Goal: Use online tool/utility: Utilize a website feature to perform a specific function

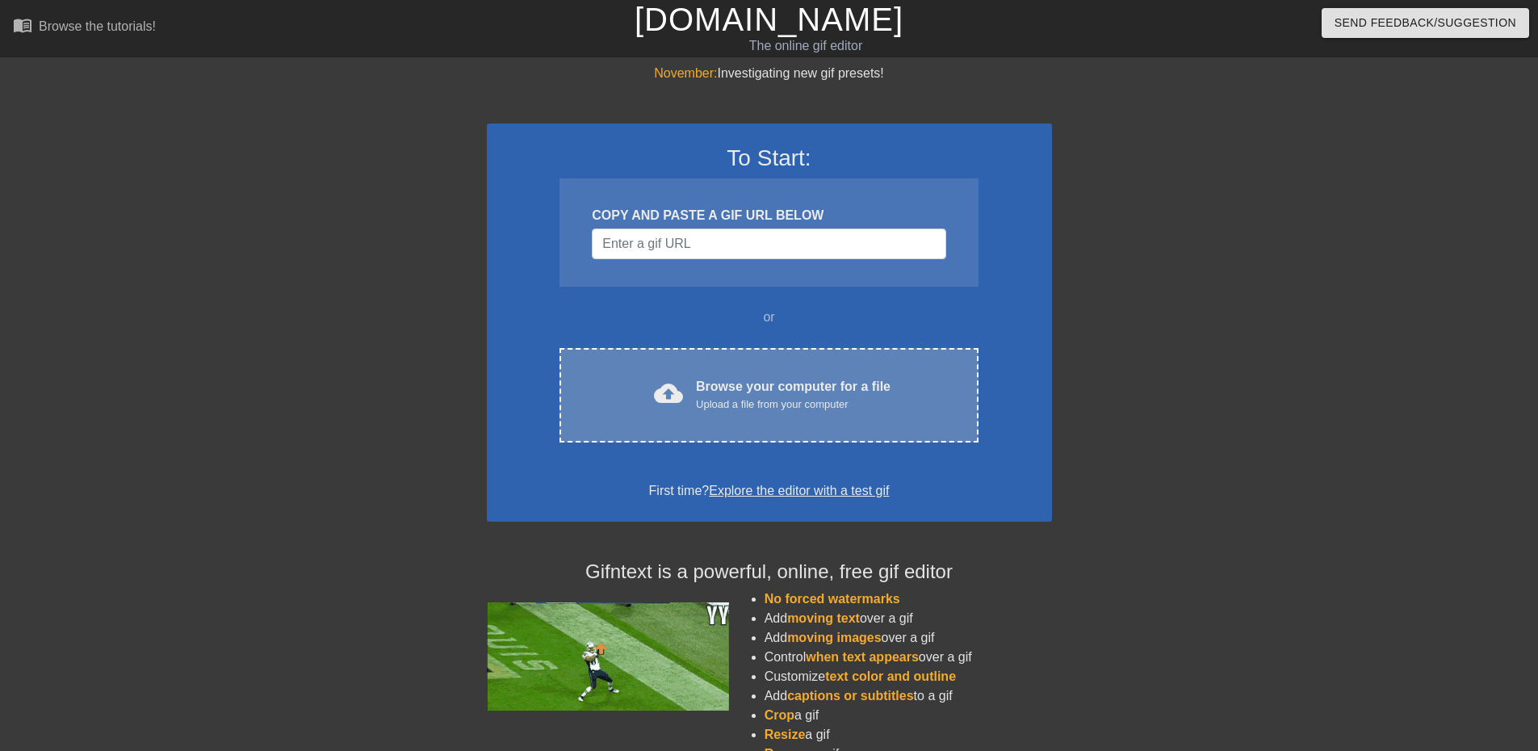
click at [746, 402] on div "Upload a file from your computer" at bounding box center [793, 404] width 195 height 16
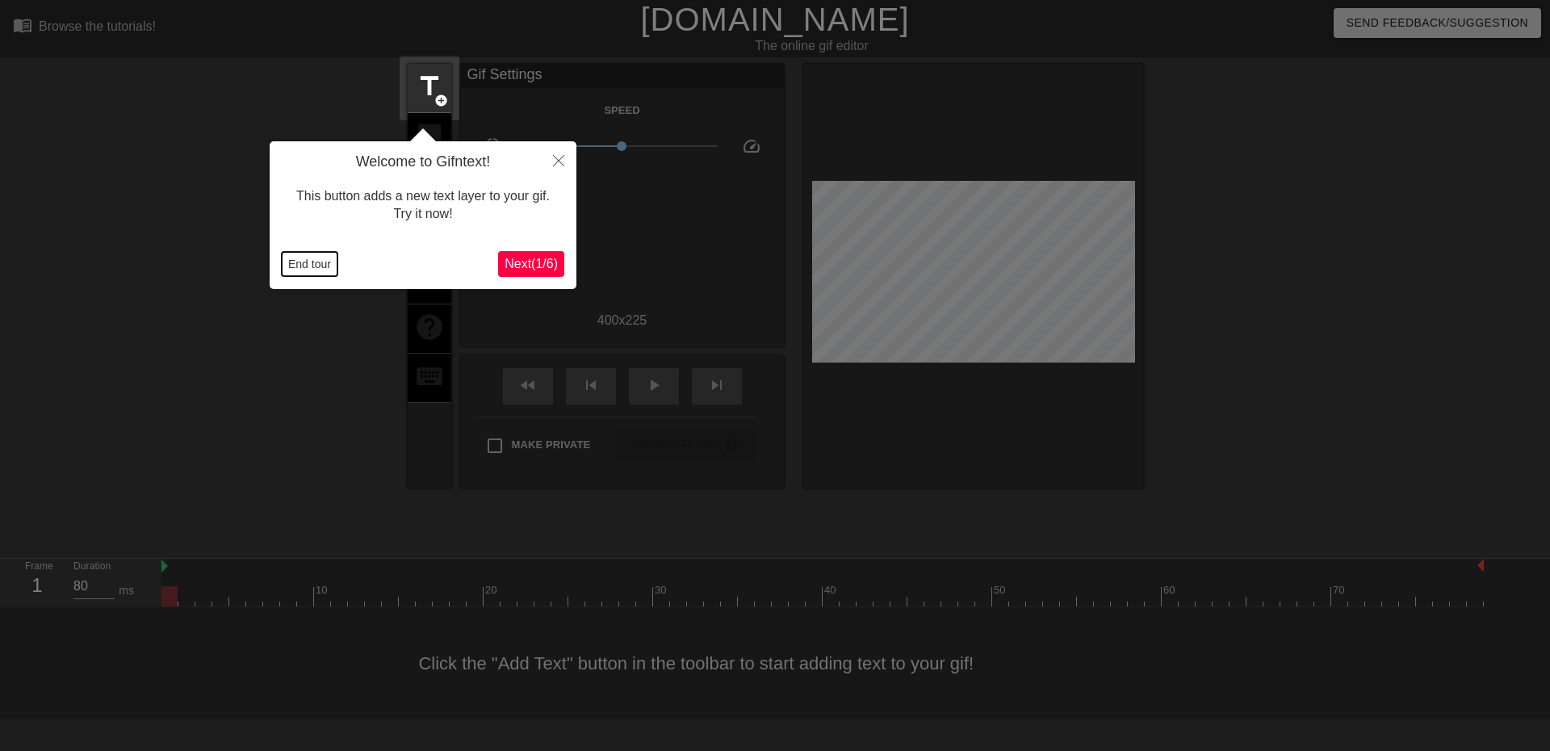
click at [307, 262] on button "End tour" at bounding box center [310, 264] width 56 height 24
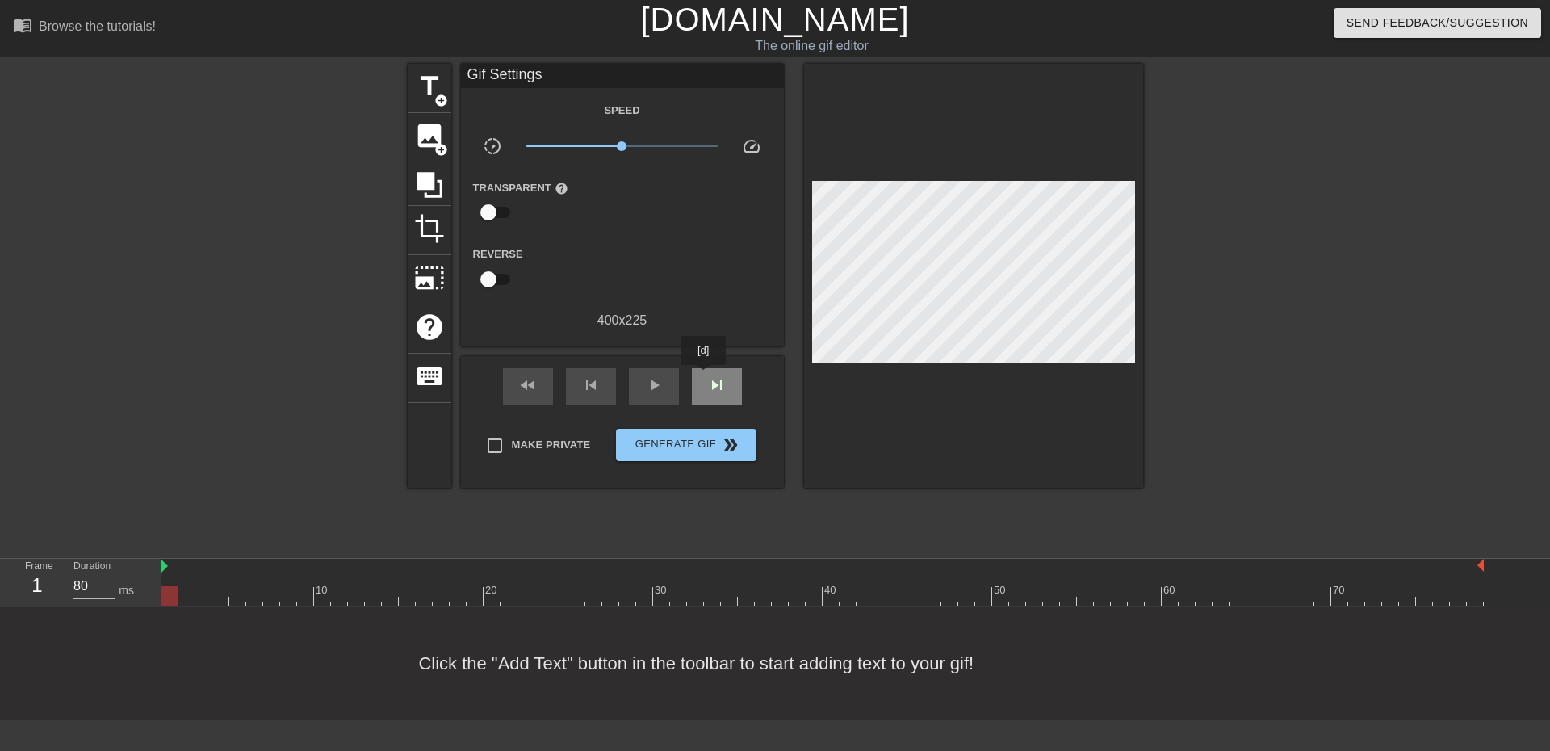
click at [704, 376] on div "skip_next" at bounding box center [717, 386] width 50 height 36
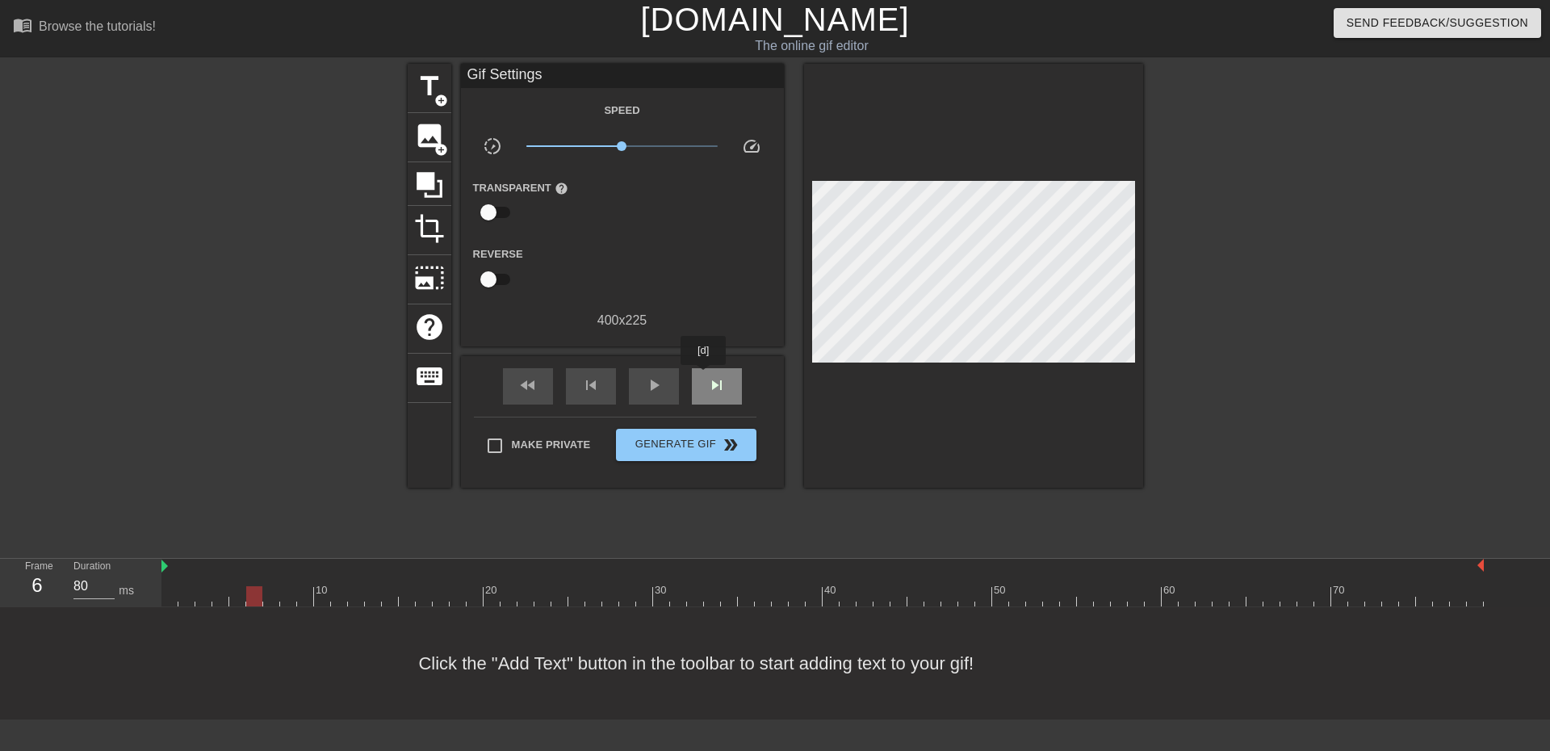
click at [704, 376] on div "skip_next" at bounding box center [717, 386] width 50 height 36
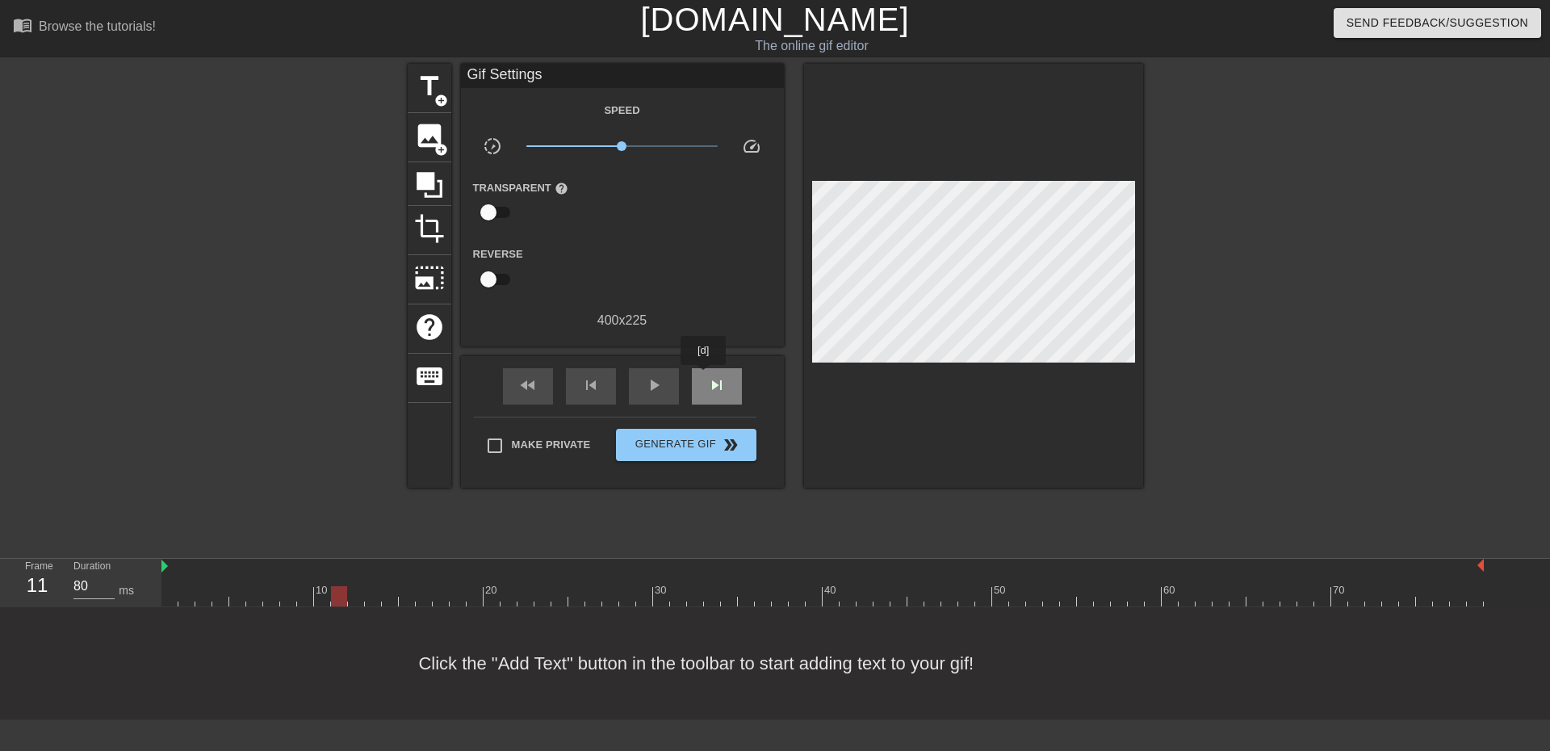
click at [704, 376] on div "skip_next" at bounding box center [717, 386] width 50 height 36
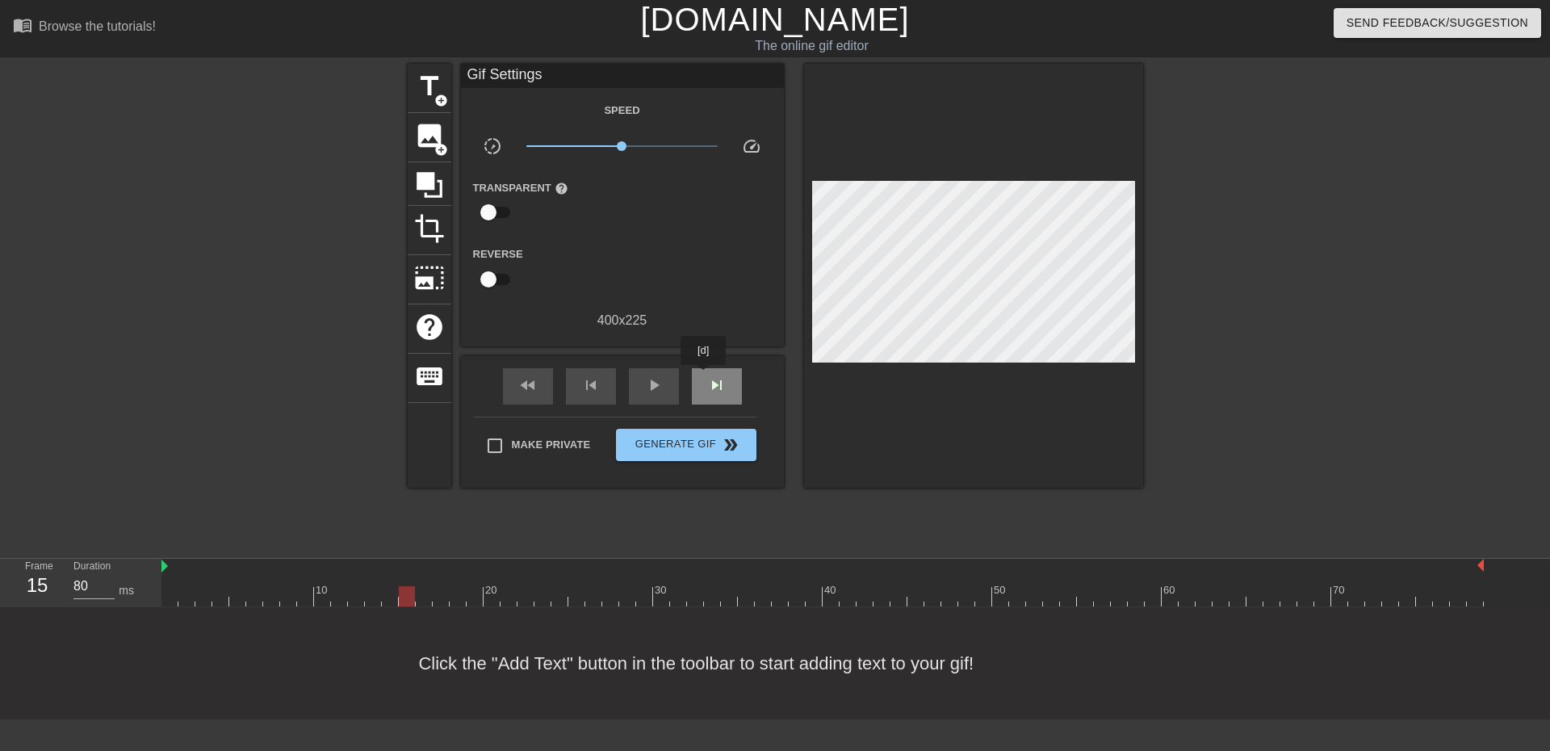
click at [704, 376] on div "skip_next" at bounding box center [717, 386] width 50 height 36
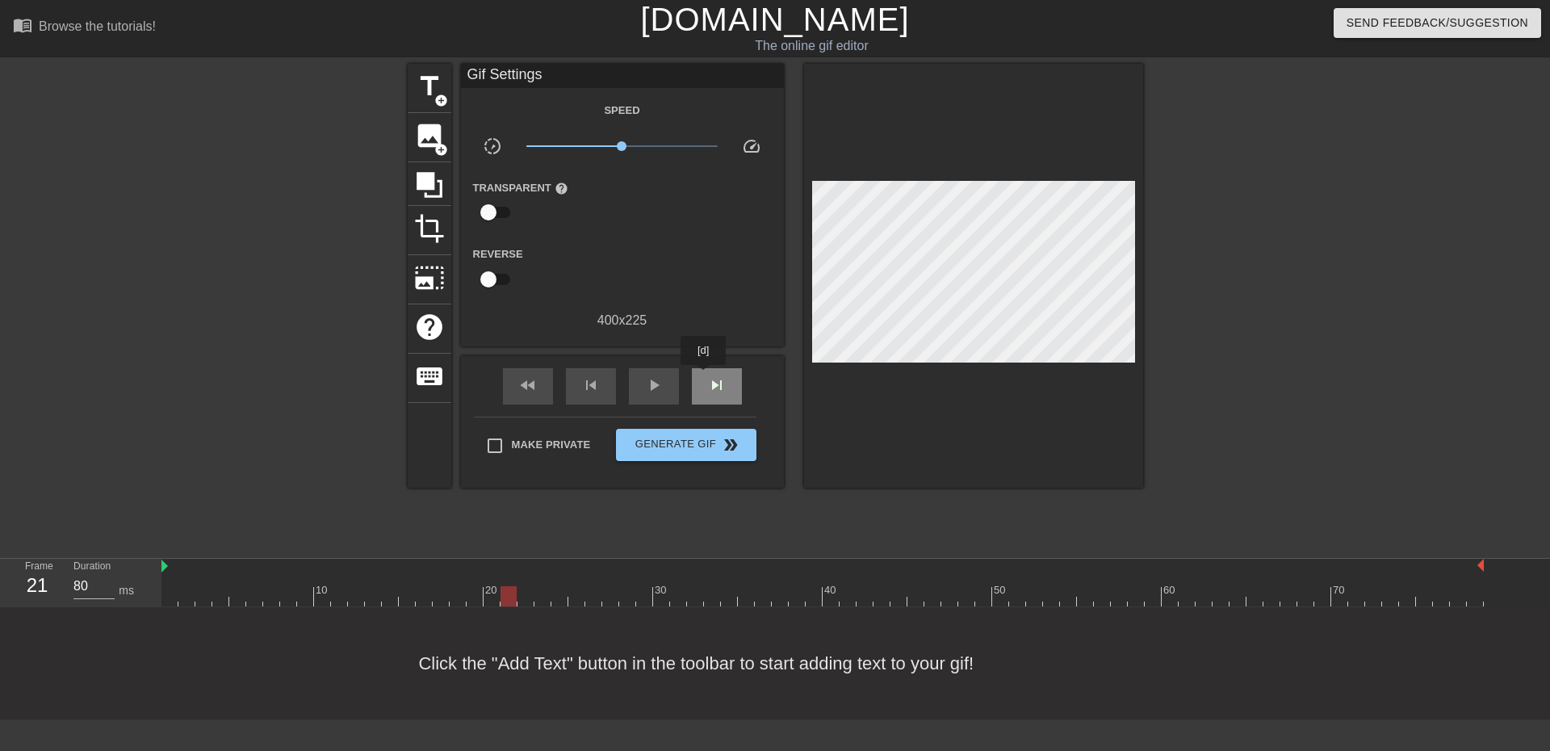
click at [704, 376] on div "skip_next" at bounding box center [717, 386] width 50 height 36
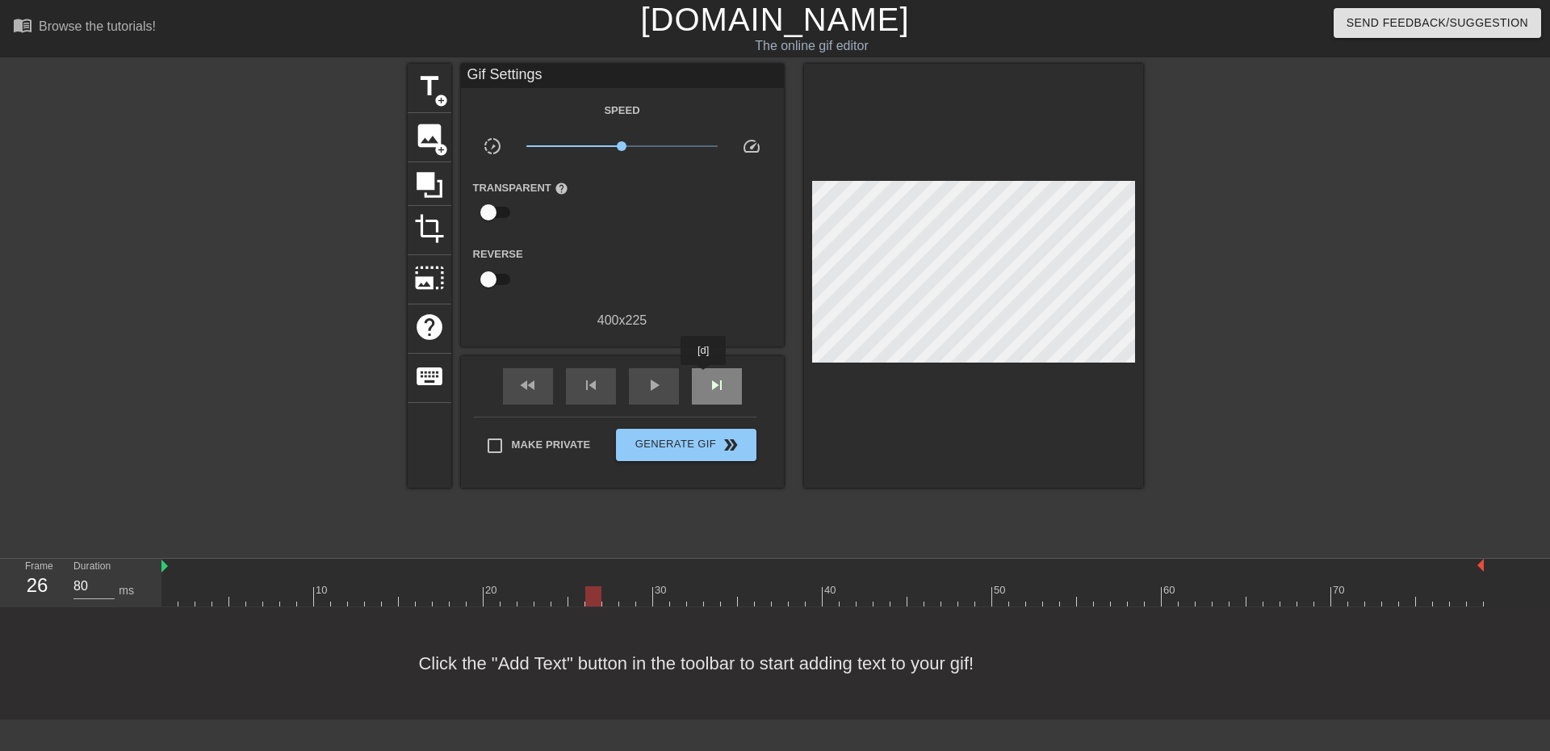
click at [704, 376] on div "skip_next" at bounding box center [717, 386] width 50 height 36
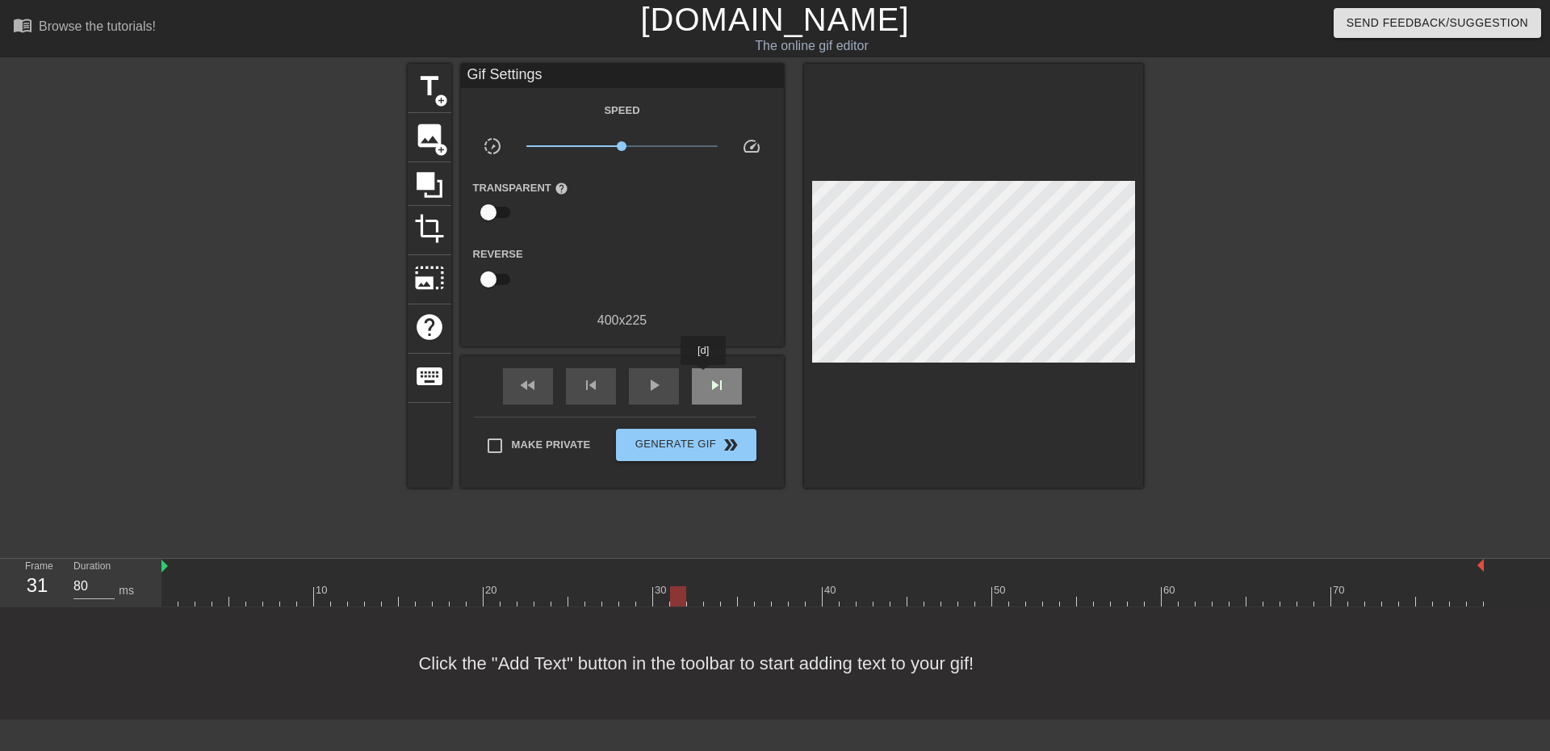
click at [704, 376] on div "skip_next" at bounding box center [717, 386] width 50 height 36
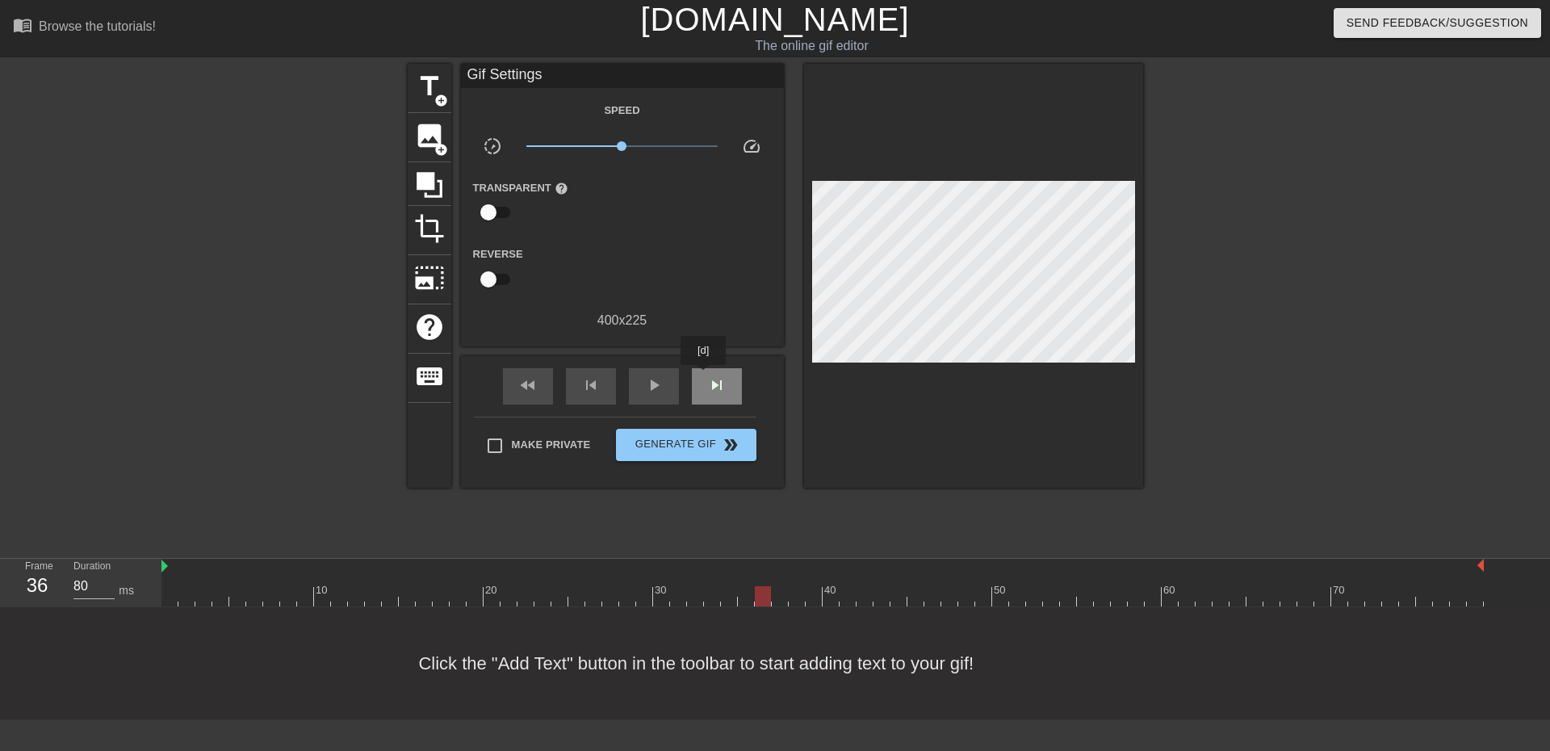
click at [704, 376] on div "skip_next" at bounding box center [717, 386] width 50 height 36
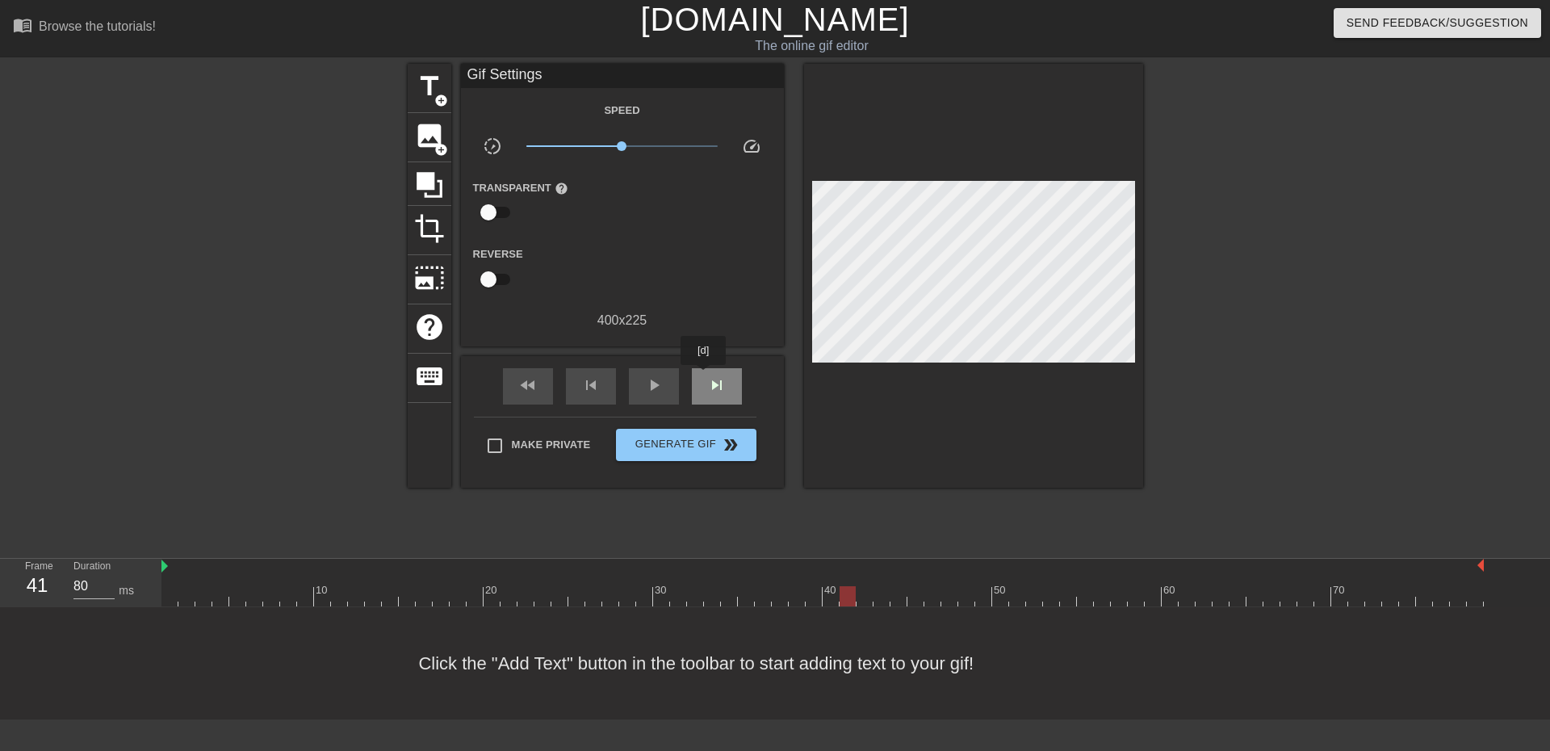
click at [704, 376] on div "skip_next" at bounding box center [717, 386] width 50 height 36
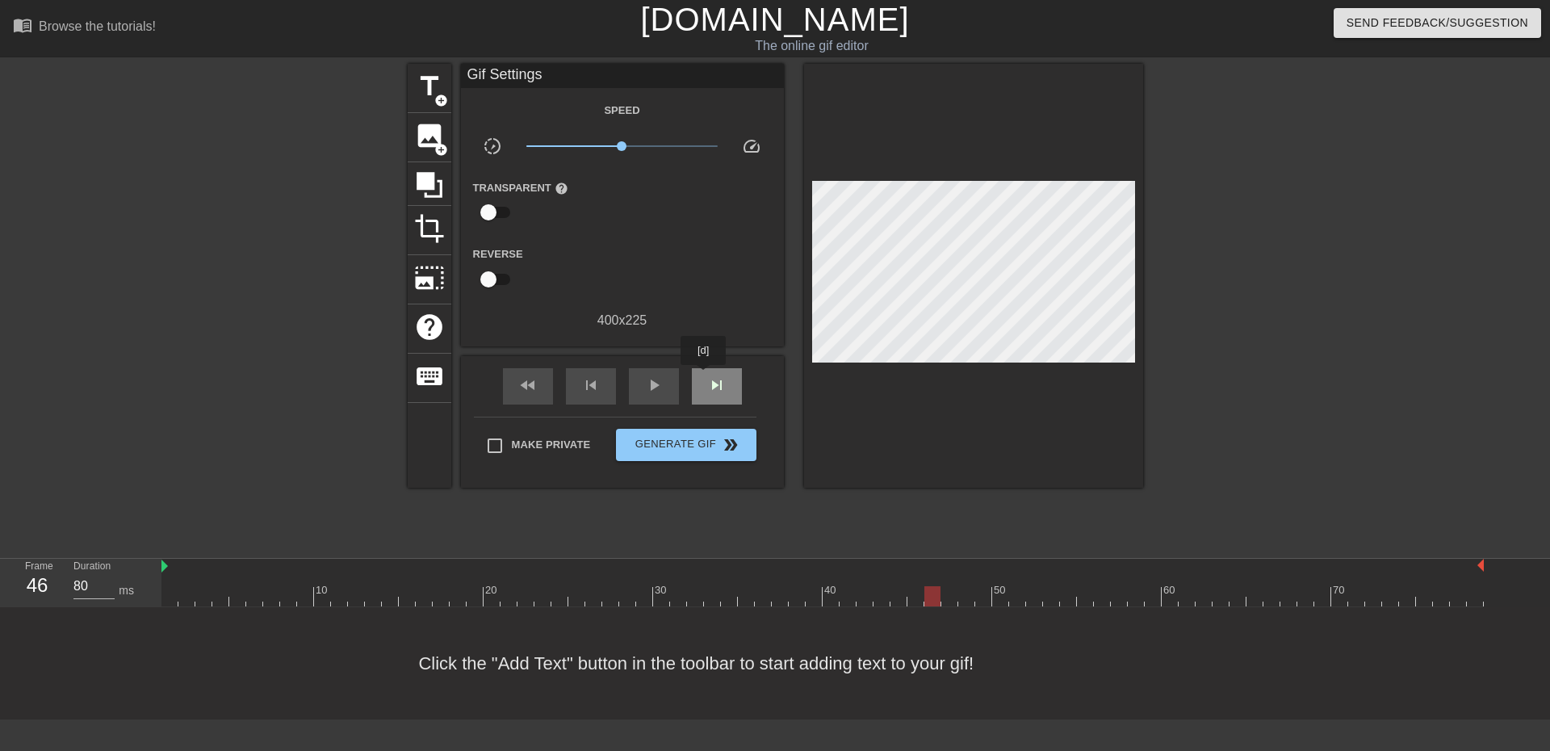
click at [704, 376] on div "skip_next" at bounding box center [717, 386] width 50 height 36
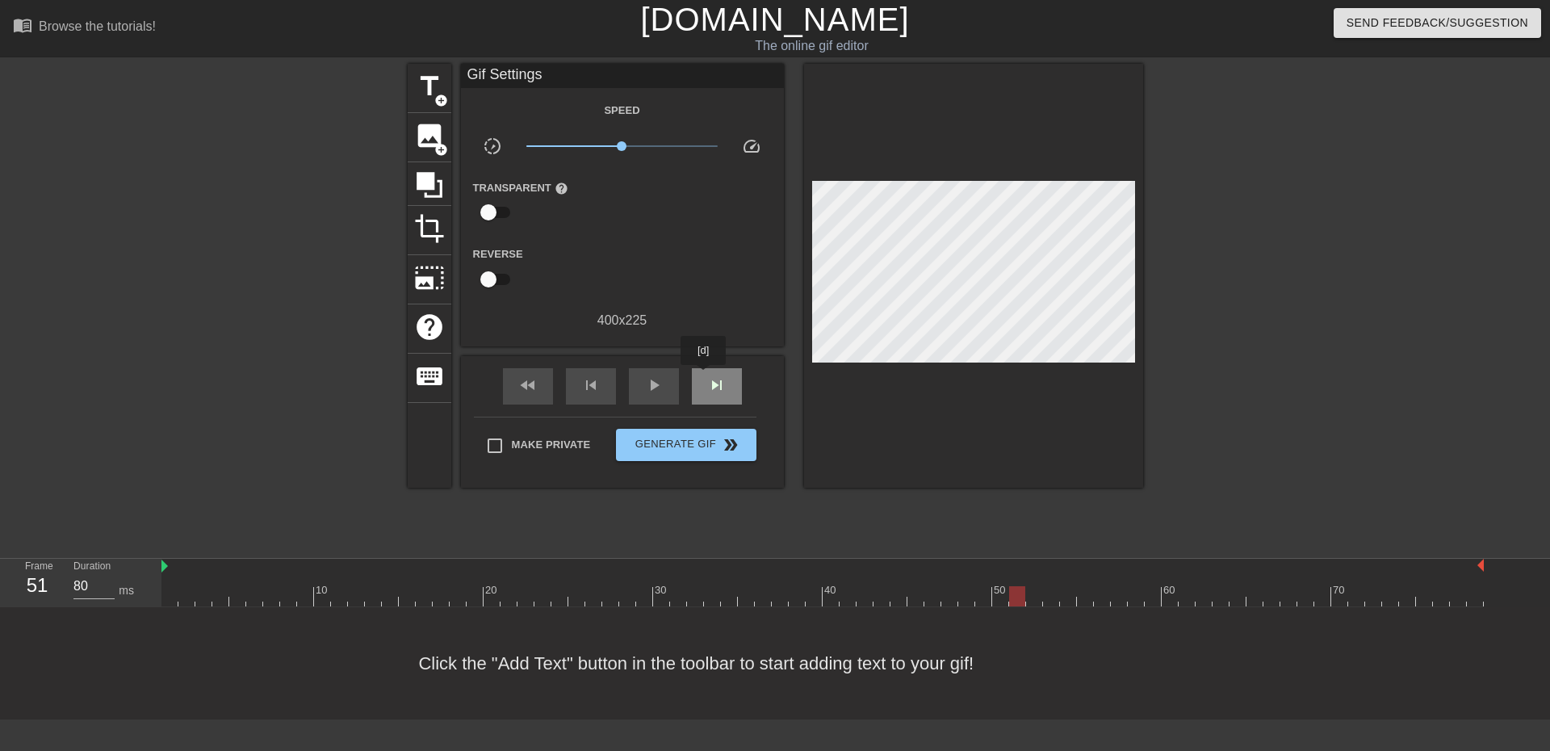
click at [704, 376] on div "skip_next" at bounding box center [717, 386] width 50 height 36
click at [425, 127] on span "image" at bounding box center [429, 135] width 31 height 31
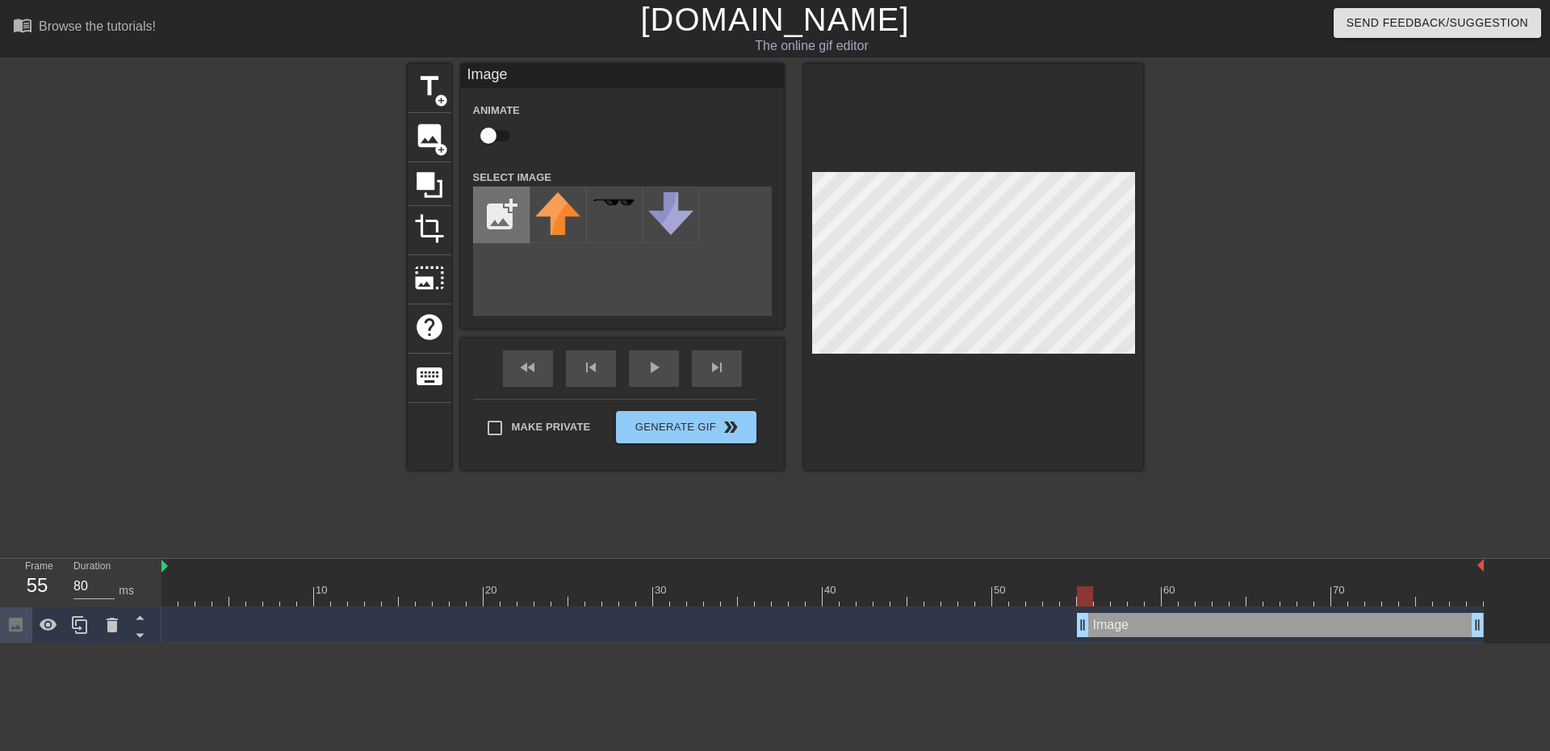
click at [494, 207] on input "file" at bounding box center [501, 214] width 55 height 55
type input "C:\fakepath\Capto logo - normal.gif"
click at [559, 230] on div at bounding box center [558, 214] width 57 height 57
click at [1537, 220] on html "menu_book Browse the tutorials! [DOMAIN_NAME] The online gif editor Send Feedba…" at bounding box center [775, 321] width 1550 height 643
click at [991, 150] on div at bounding box center [973, 267] width 339 height 406
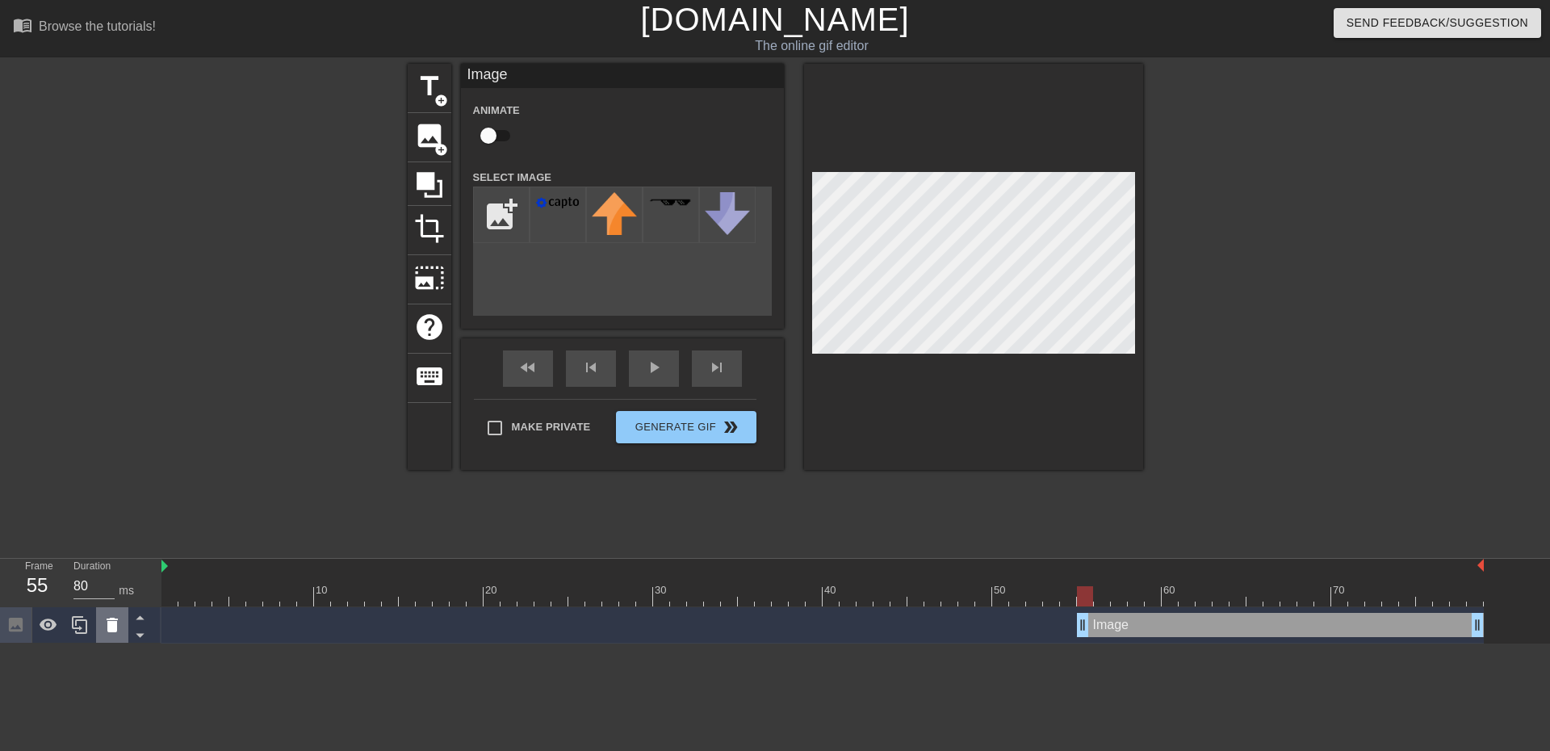
click at [105, 628] on icon at bounding box center [112, 624] width 19 height 19
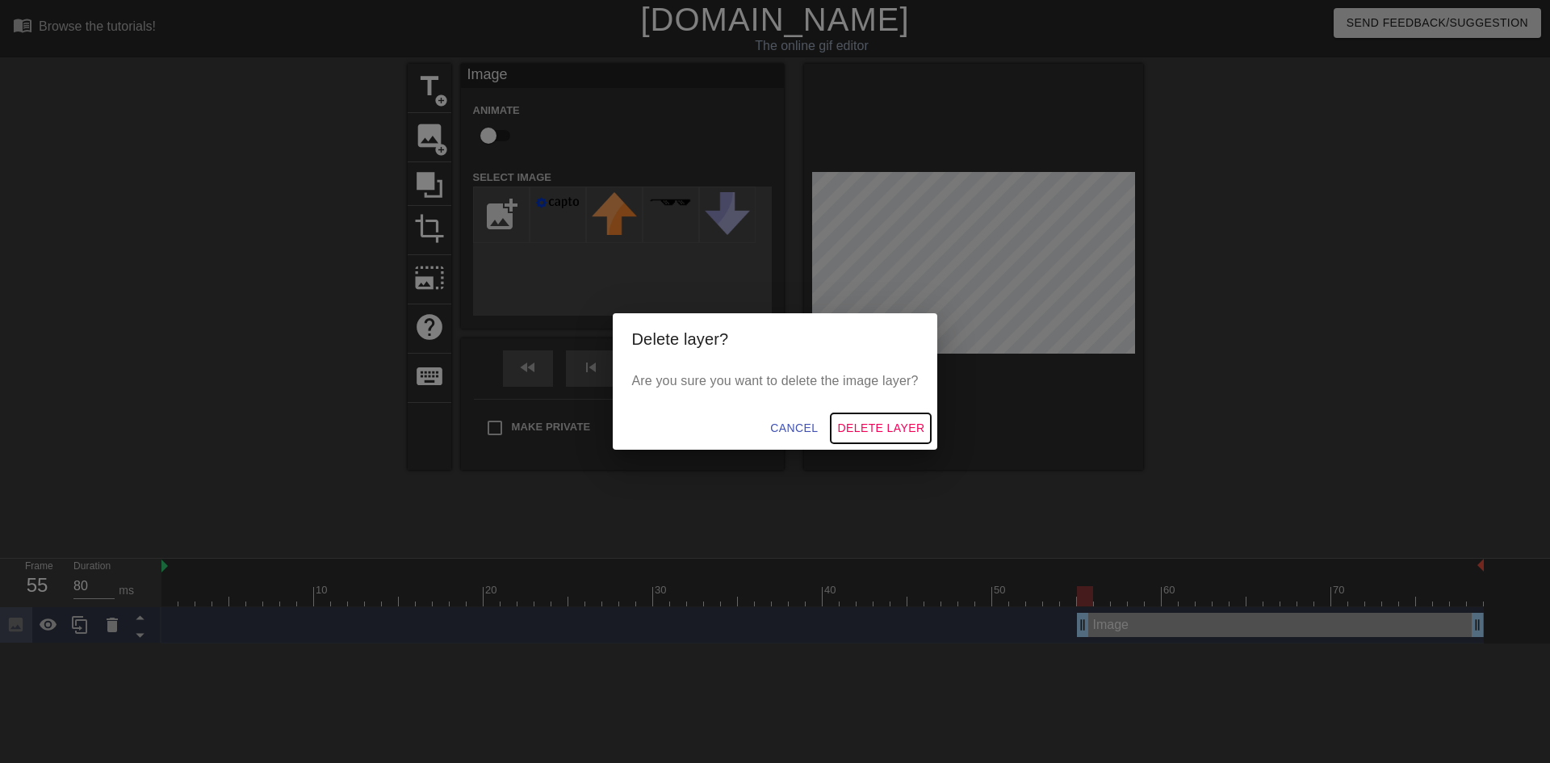
click at [867, 423] on span "Delete Layer" at bounding box center [880, 428] width 87 height 20
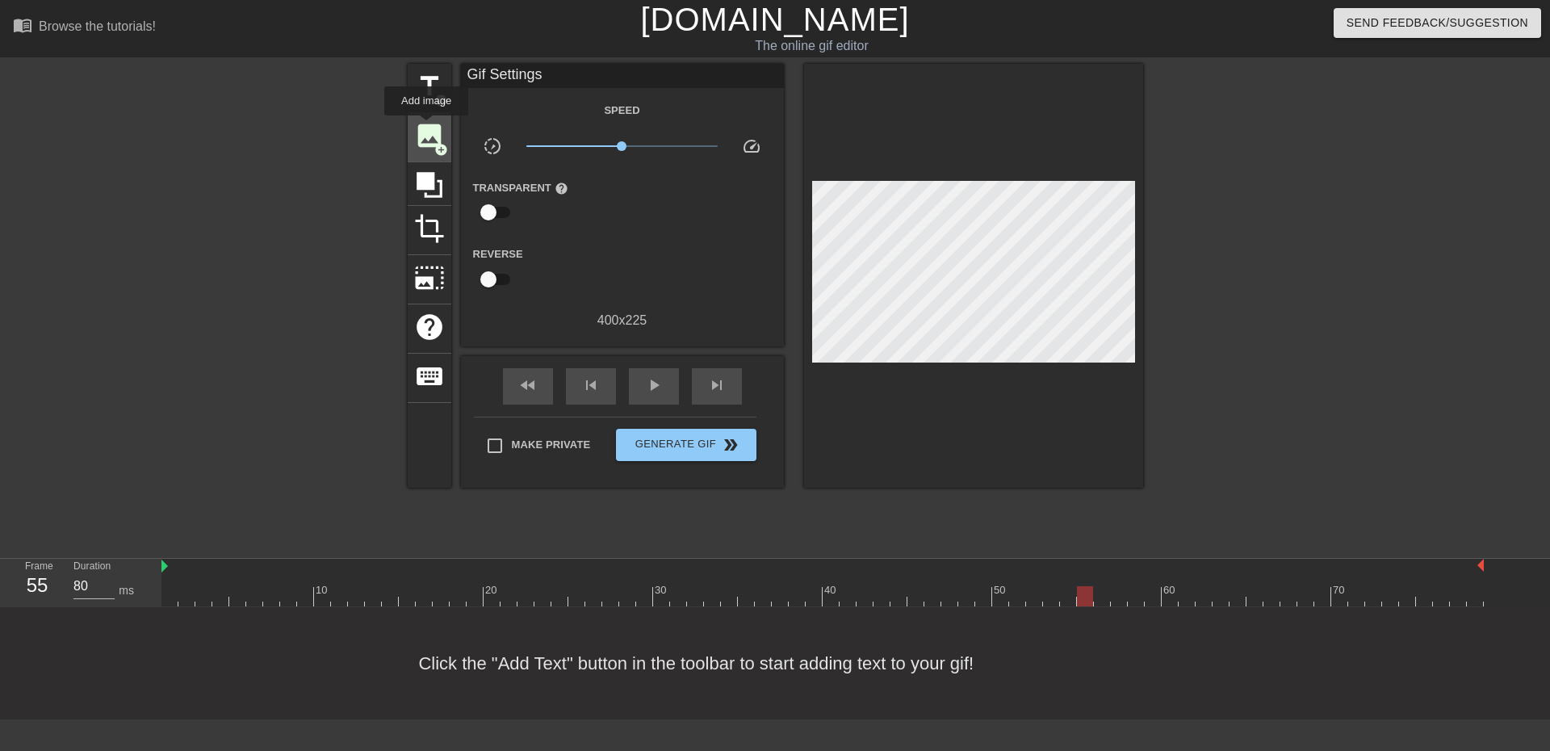
click at [426, 127] on span "image" at bounding box center [429, 135] width 31 height 31
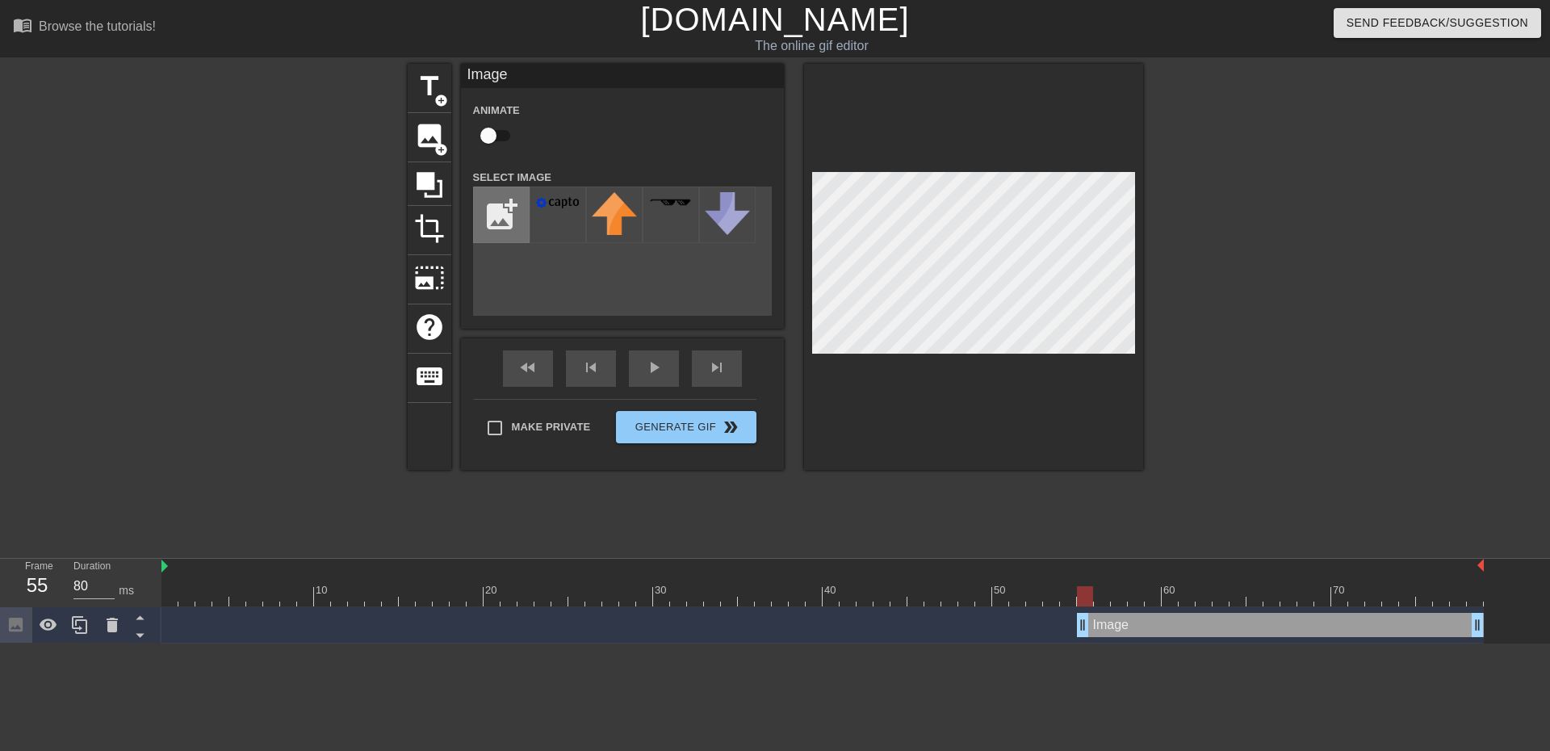
click at [504, 225] on input "file" at bounding box center [501, 214] width 55 height 55
type input "C:\fakepath\Capto logo - white format (1).png"
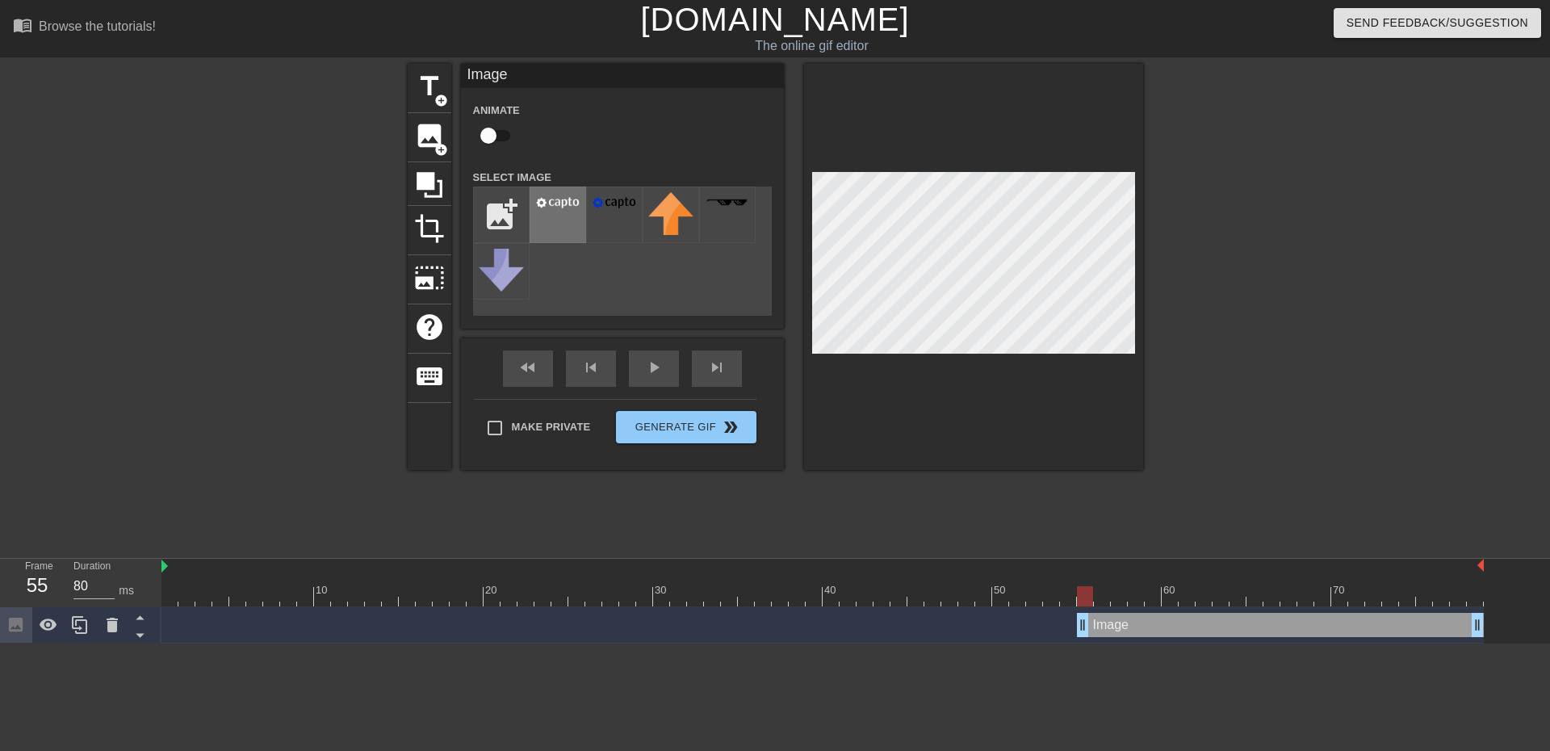
click at [555, 212] on div at bounding box center [558, 214] width 57 height 57
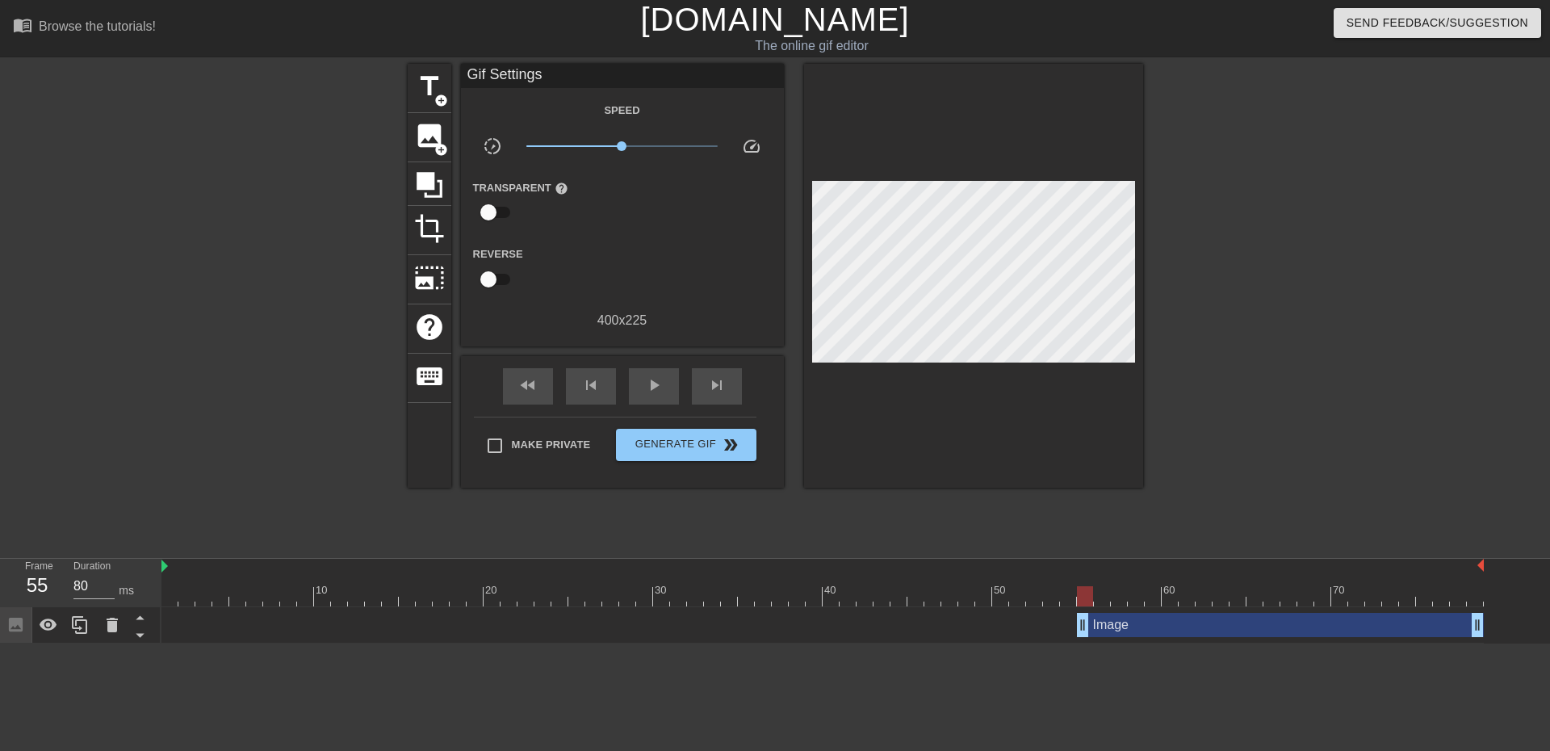
click at [1139, 625] on div "Image drag_handle drag_handle" at bounding box center [1280, 625] width 407 height 24
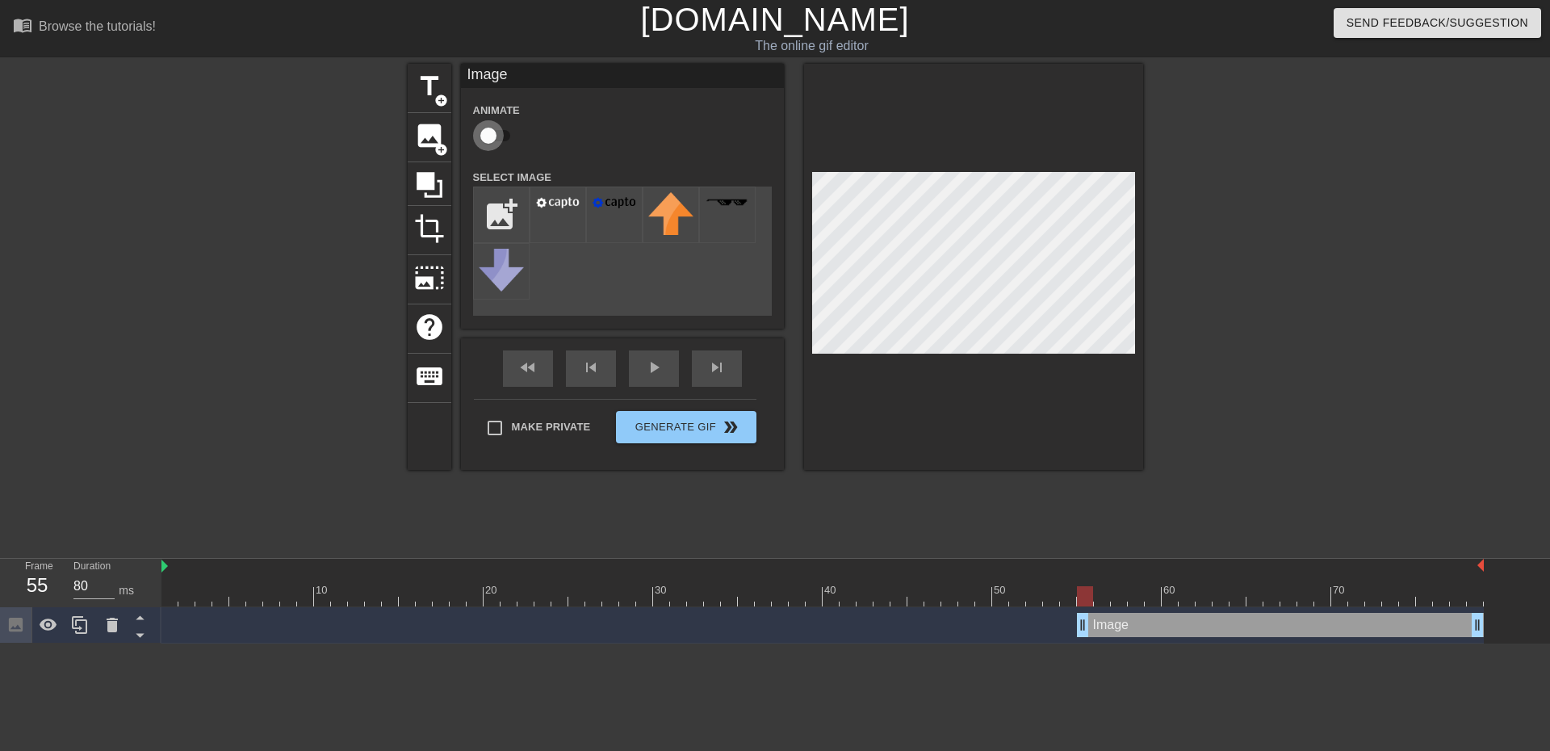
click at [497, 136] on input "checkbox" at bounding box center [488, 135] width 92 height 31
checkbox input "true"
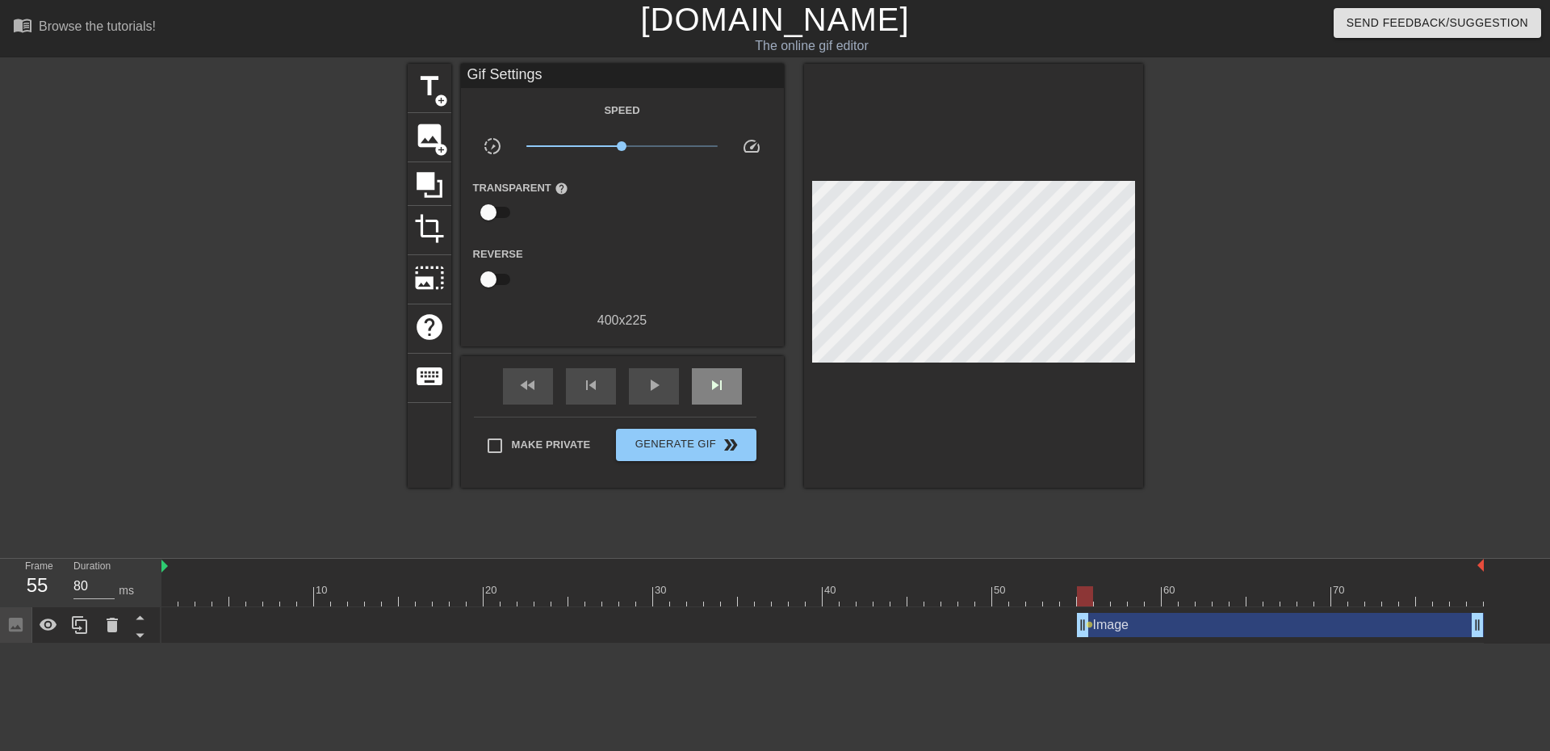
click at [714, 364] on div "fast_rewind skip_previous play_arrow skip_next" at bounding box center [622, 386] width 263 height 61
click at [1129, 620] on div "Image drag_handle drag_handle" at bounding box center [1280, 625] width 407 height 24
click at [714, 375] on span "skip_next" at bounding box center [716, 384] width 19 height 19
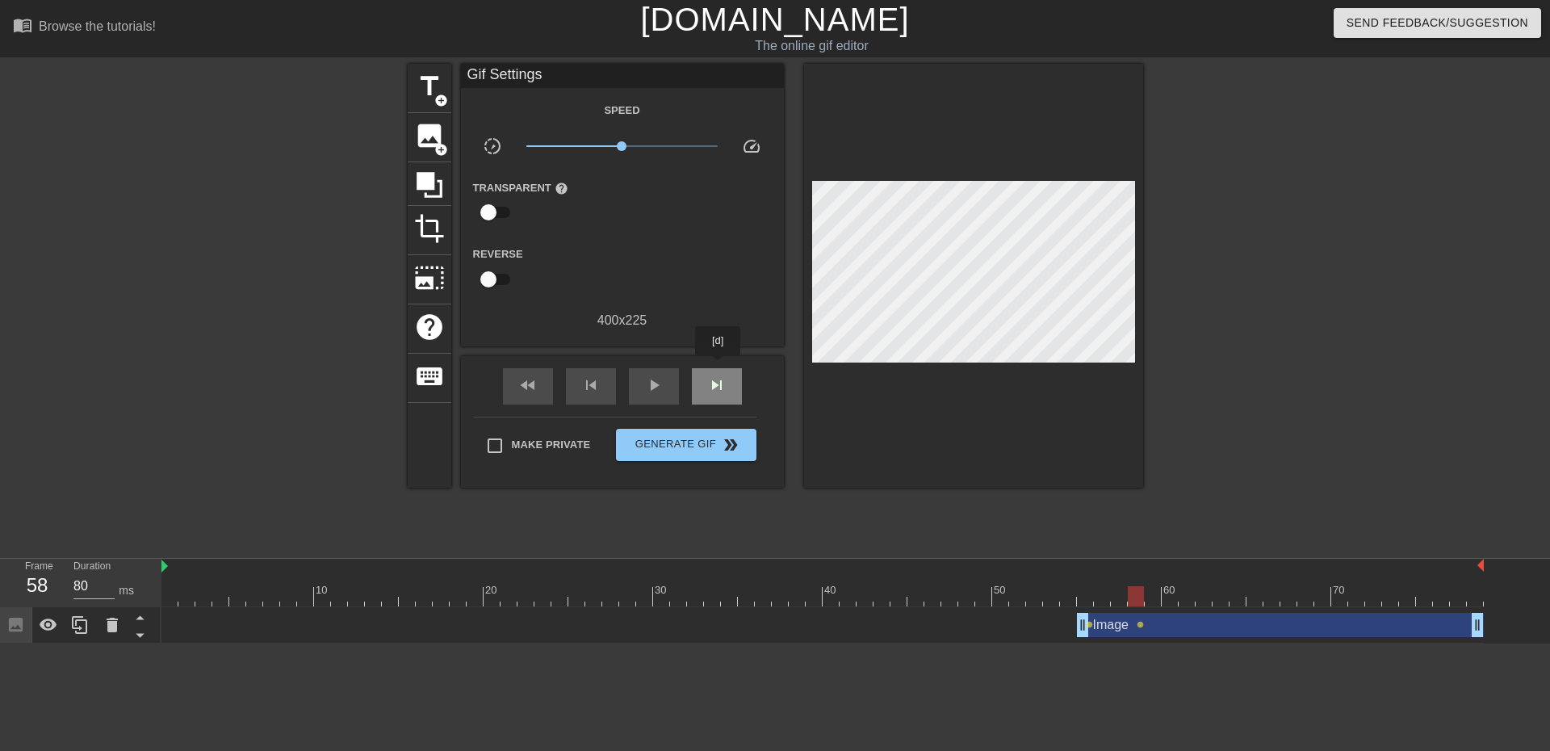
click at [719, 368] on div "skip_next" at bounding box center [717, 386] width 50 height 36
click at [719, 388] on span "skip_next" at bounding box center [716, 384] width 19 height 19
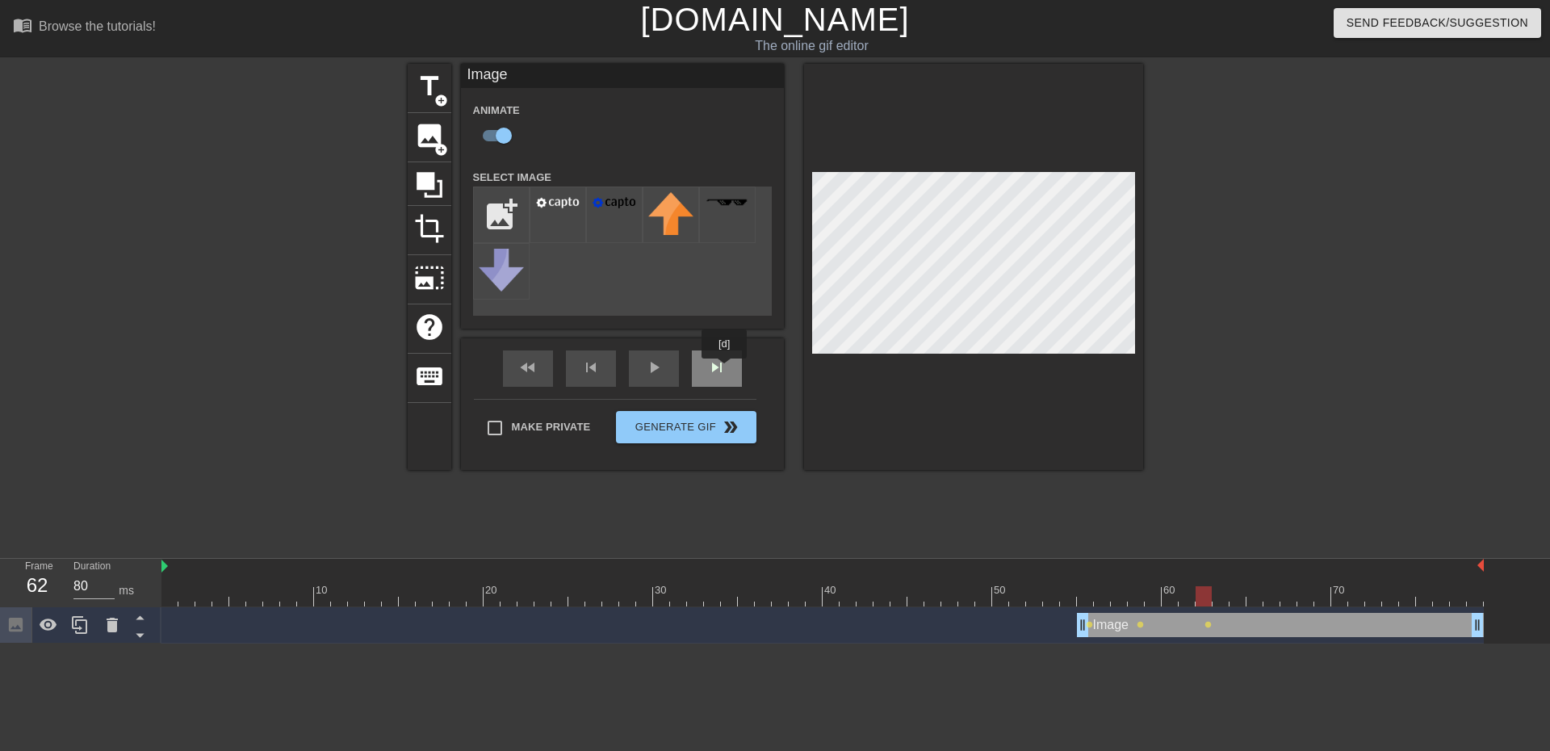
click at [725, 370] on div "skip_next" at bounding box center [717, 368] width 50 height 36
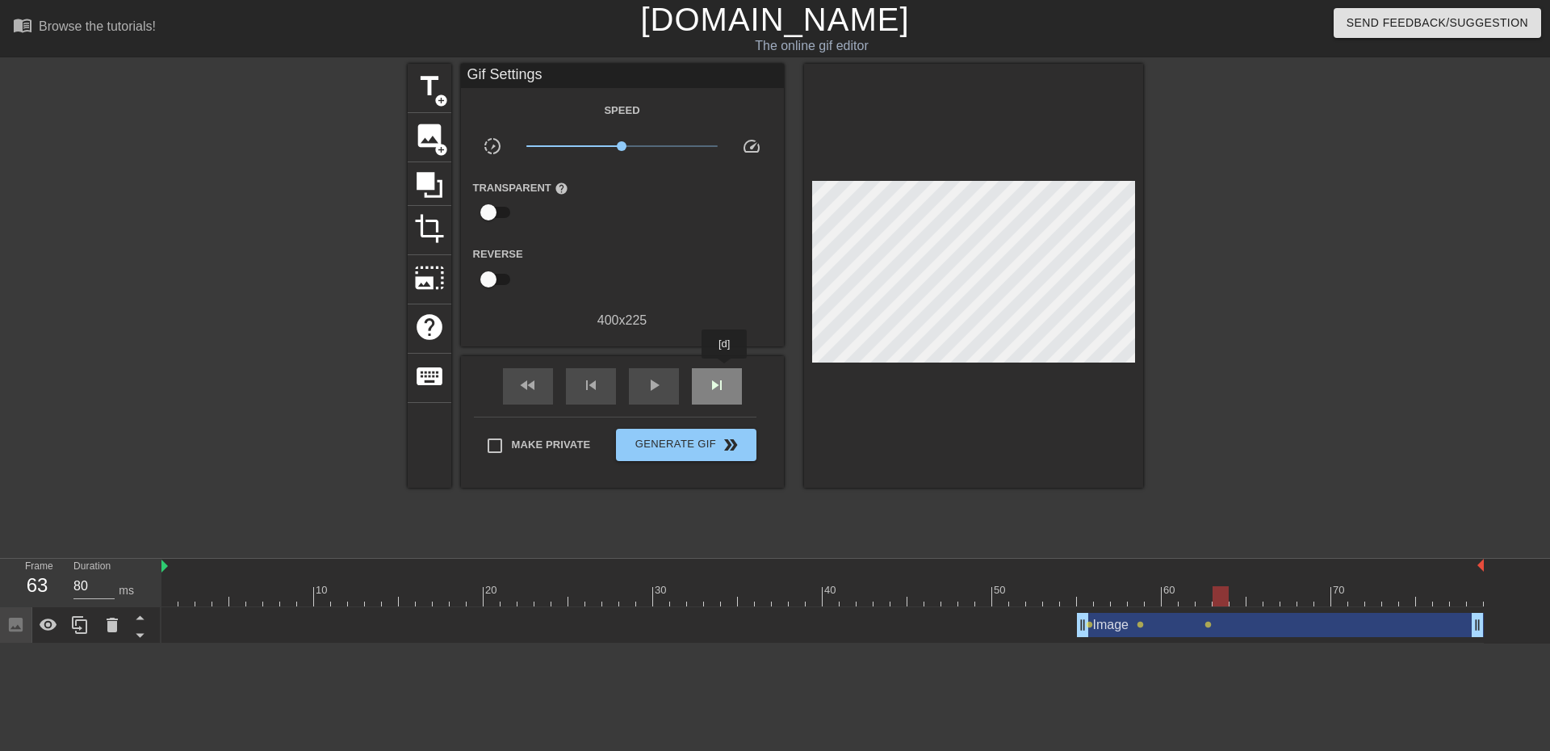
click at [725, 370] on div "skip_next" at bounding box center [717, 386] width 50 height 36
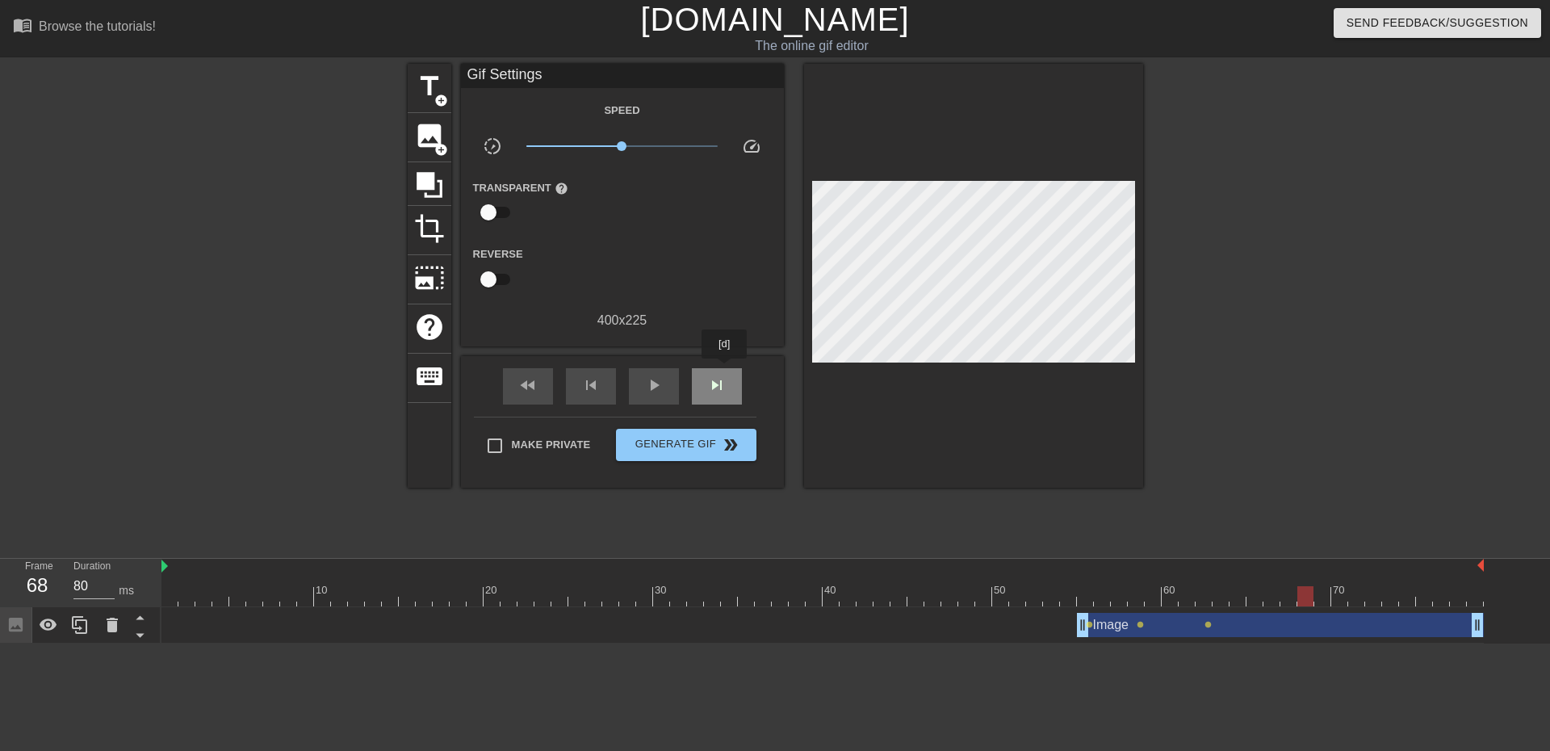
click at [725, 370] on div "skip_next" at bounding box center [717, 386] width 50 height 36
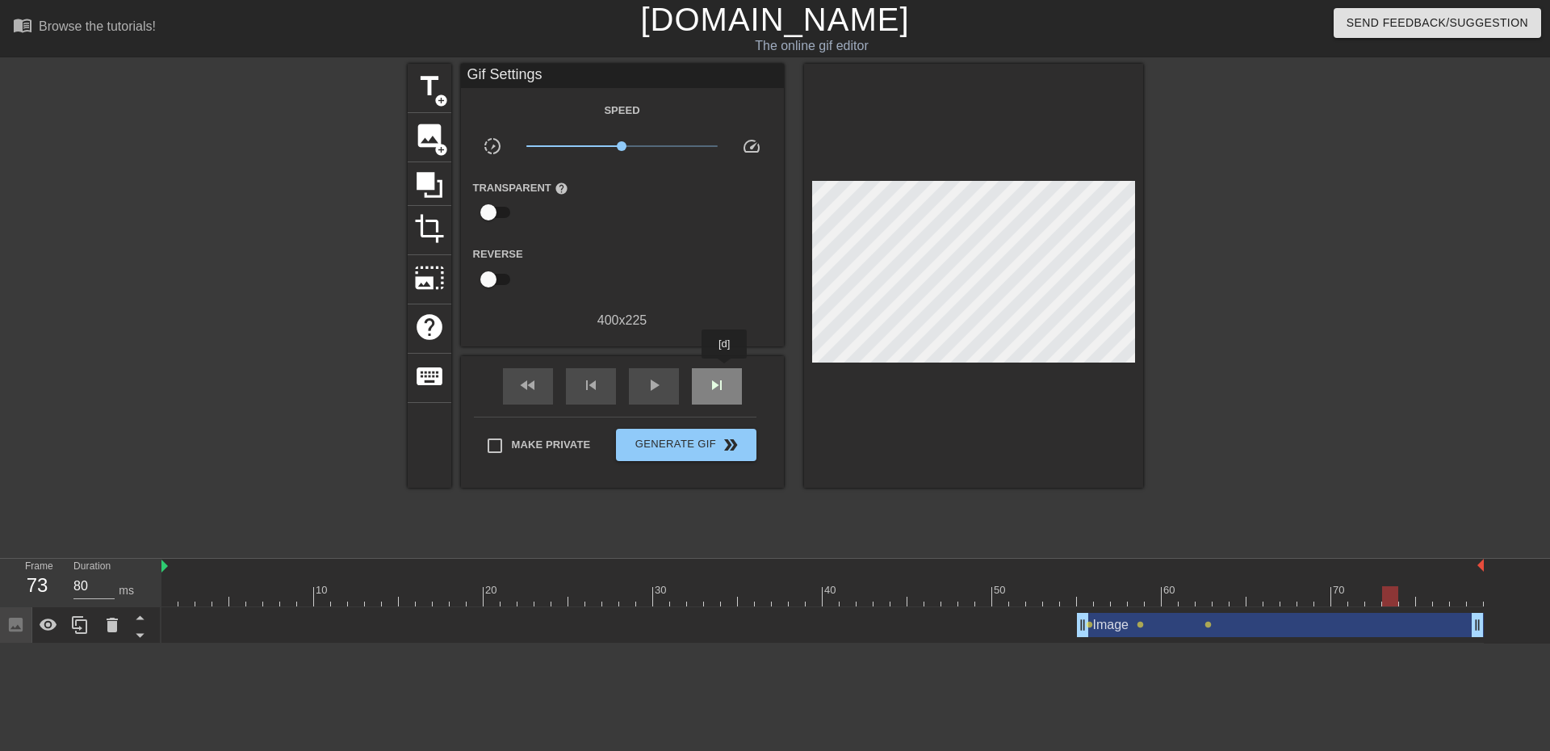
click at [725, 370] on div "skip_next" at bounding box center [717, 386] width 50 height 36
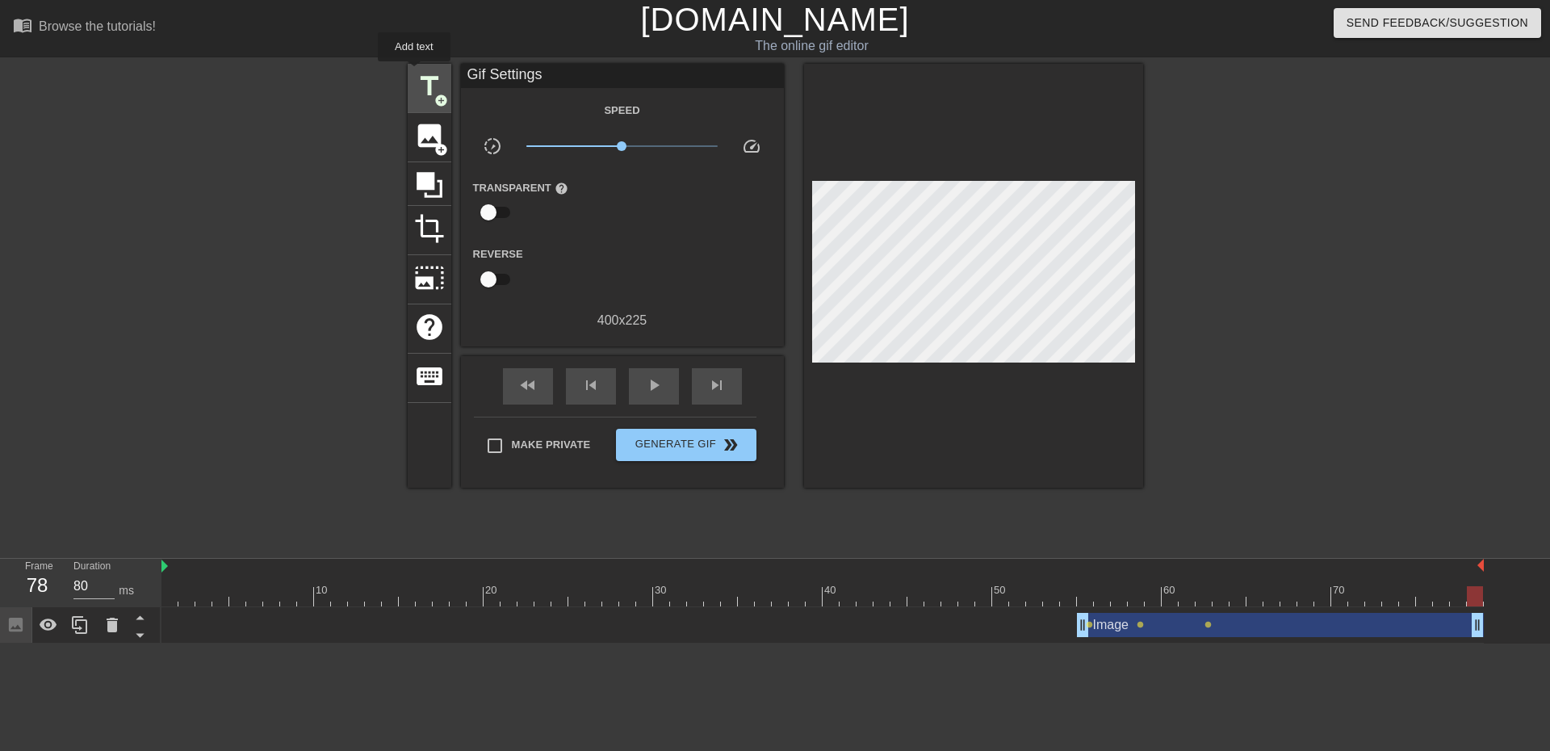
click at [414, 73] on span "title" at bounding box center [429, 86] width 31 height 31
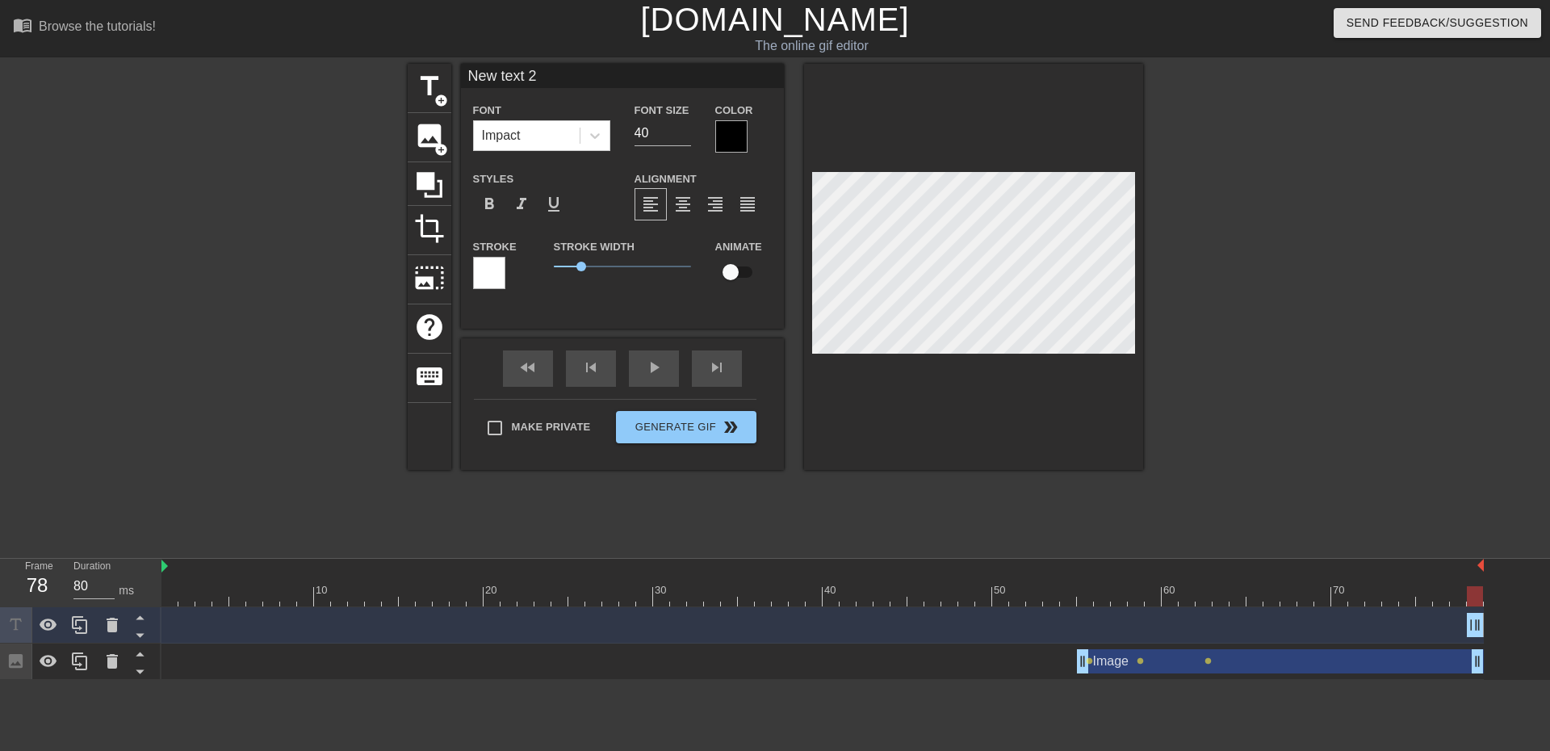
scroll to position [2, 5]
click at [732, 134] on div at bounding box center [731, 136] width 32 height 32
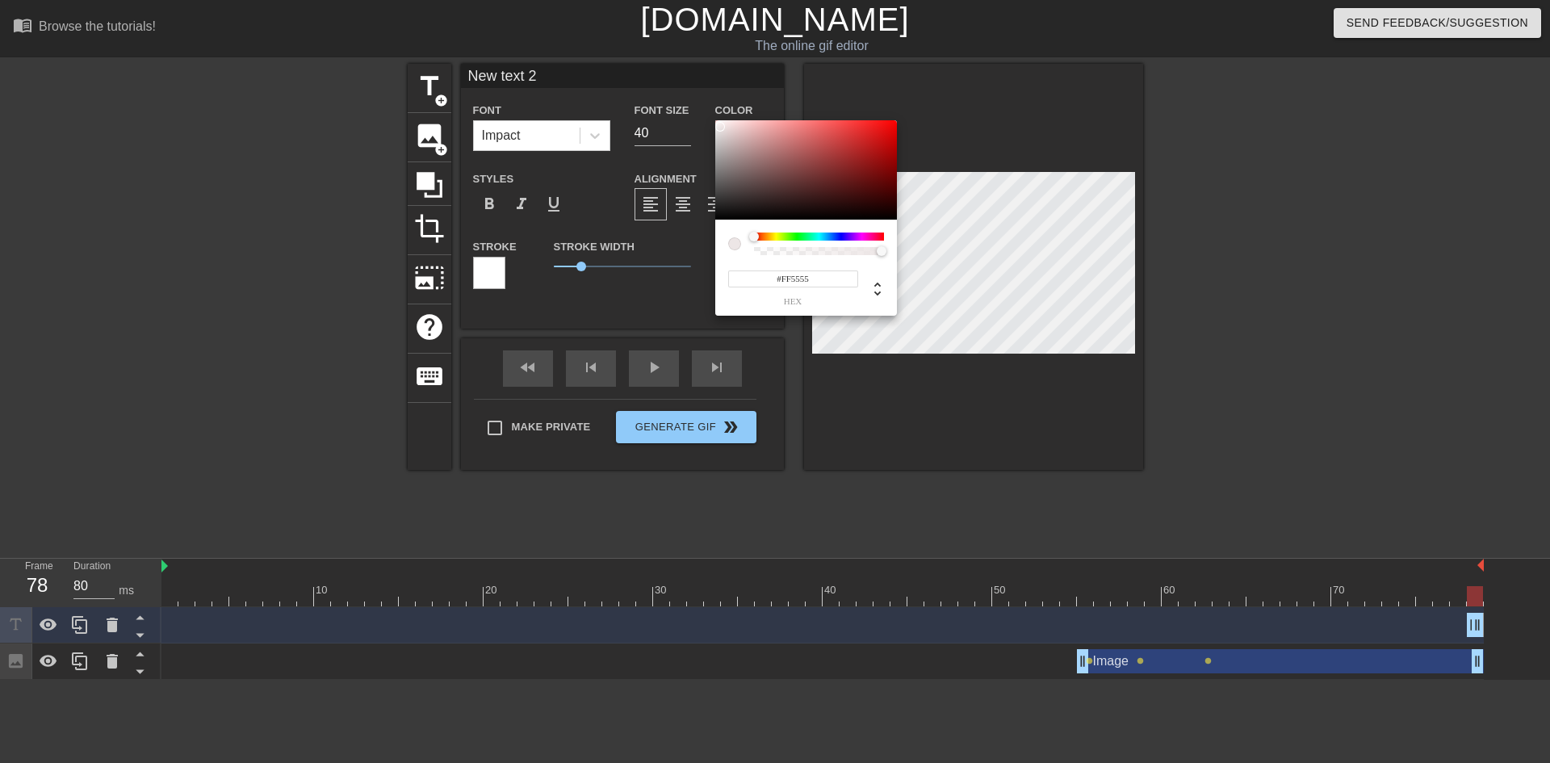
type input "#FFFFFF"
drag, startPoint x: 721, startPoint y: 127, endPoint x: 699, endPoint y: 90, distance: 43.1
click at [699, 90] on div "#FFFFFF hex" at bounding box center [775, 381] width 1550 height 763
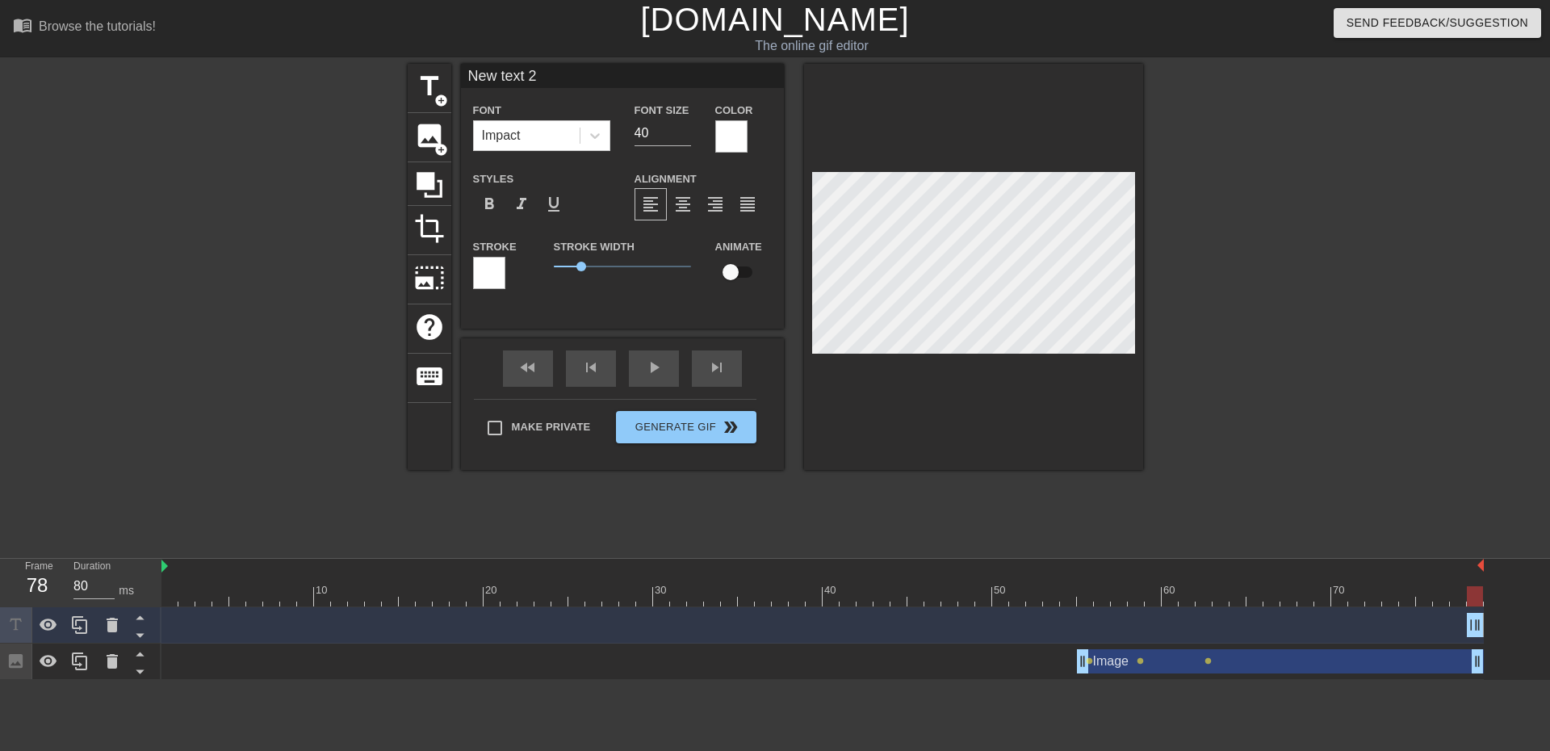
click at [492, 268] on div at bounding box center [489, 273] width 32 height 32
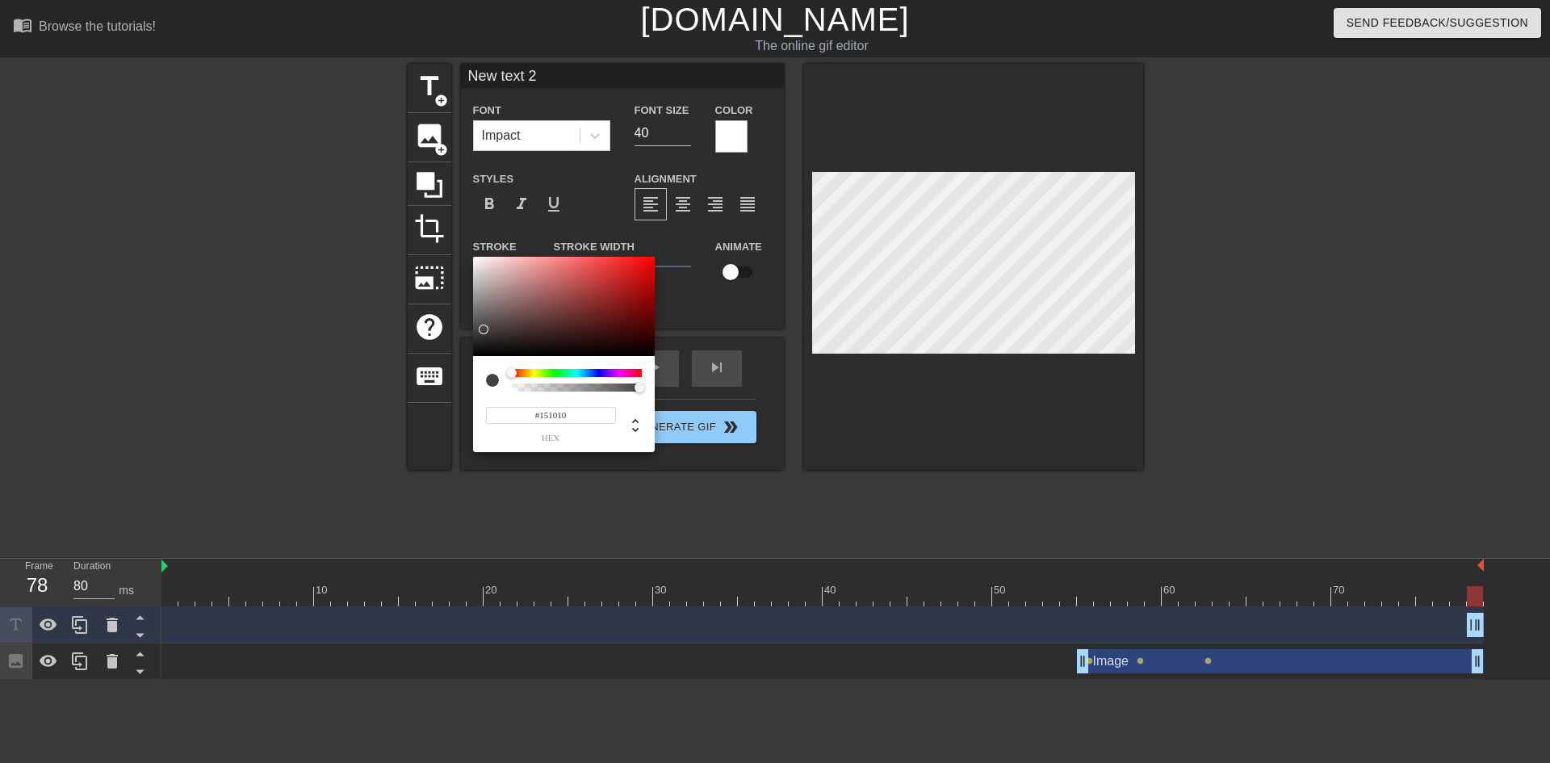
type input "#000000"
drag, startPoint x: 486, startPoint y: 317, endPoint x: 471, endPoint y: 366, distance: 50.6
click at [471, 366] on div "#000000 hex" at bounding box center [775, 381] width 1550 height 763
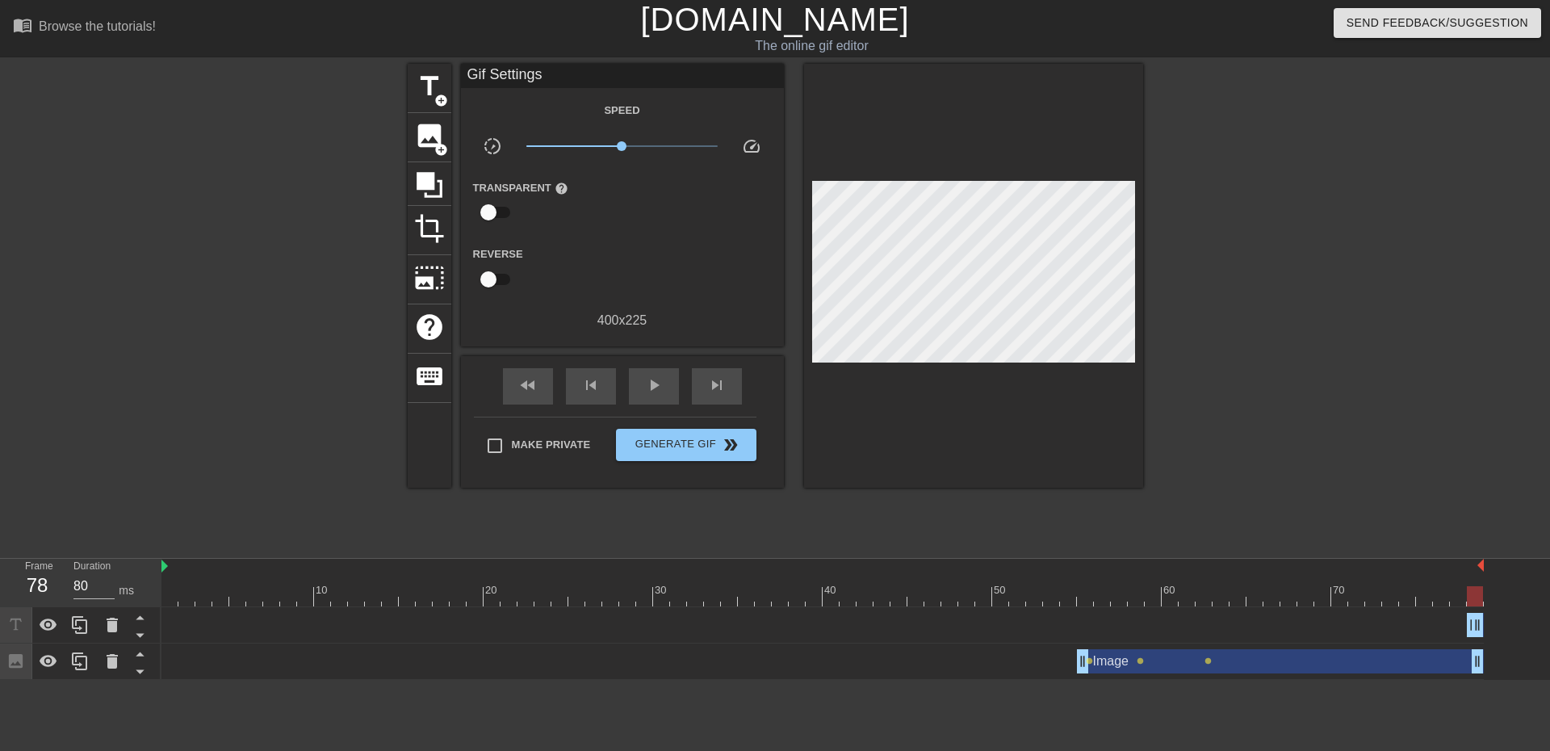
drag, startPoint x: 1469, startPoint y: 622, endPoint x: 543, endPoint y: 609, distance: 926.9
click at [543, 609] on div "New text 2 drag_handle drag_handle" at bounding box center [822, 625] width 1322 height 36
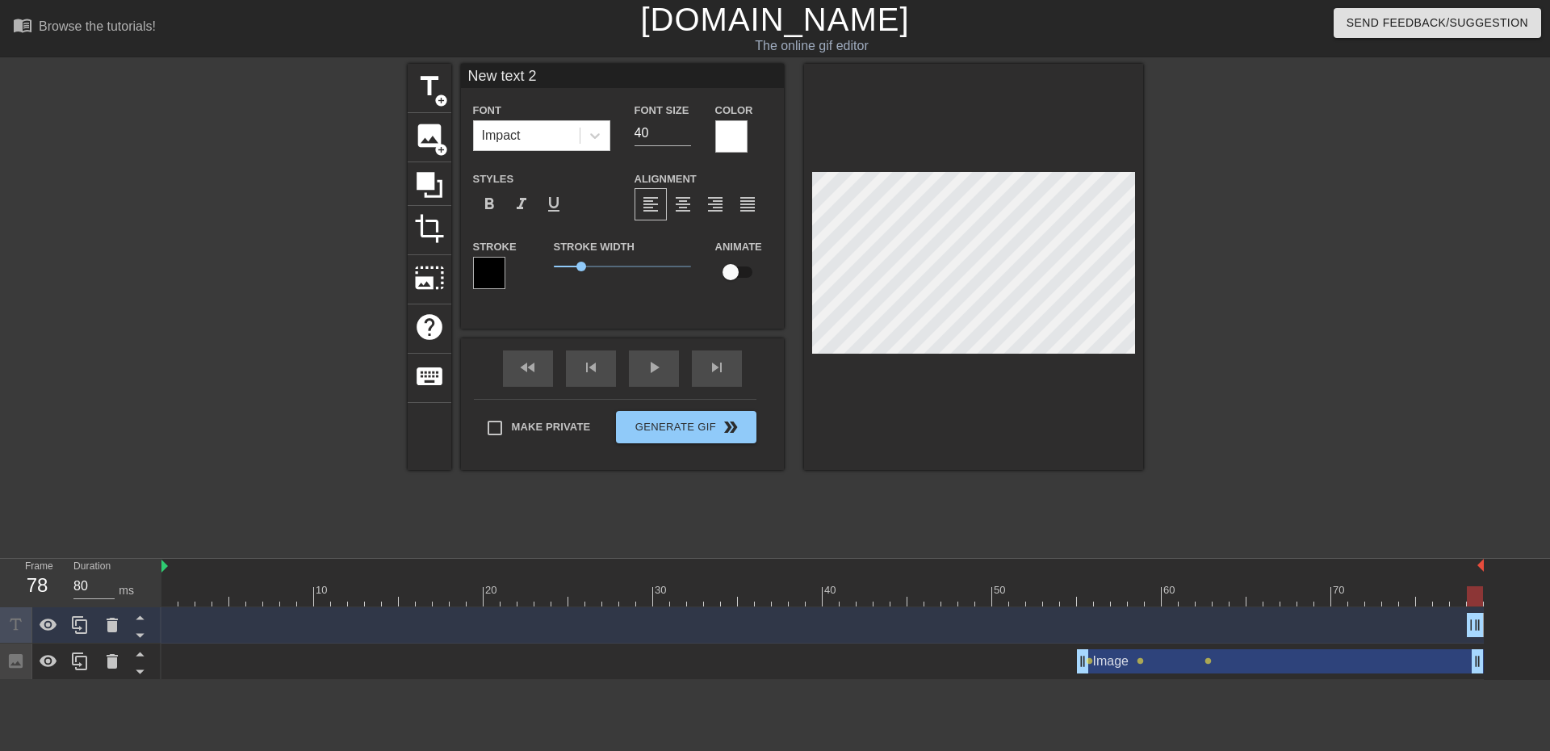
click at [530, 65] on input "New text 2" at bounding box center [622, 76] width 323 height 24
drag, startPoint x: 545, startPoint y: 69, endPoint x: 245, endPoint y: 30, distance: 302.9
click at [246, 31] on div "menu_book Browse the tutorials! [DOMAIN_NAME] The online gif editor Send Feedba…" at bounding box center [775, 340] width 1550 height 680
type input "[DATE]"
drag, startPoint x: 1469, startPoint y: 624, endPoint x: 975, endPoint y: 621, distance: 494.1
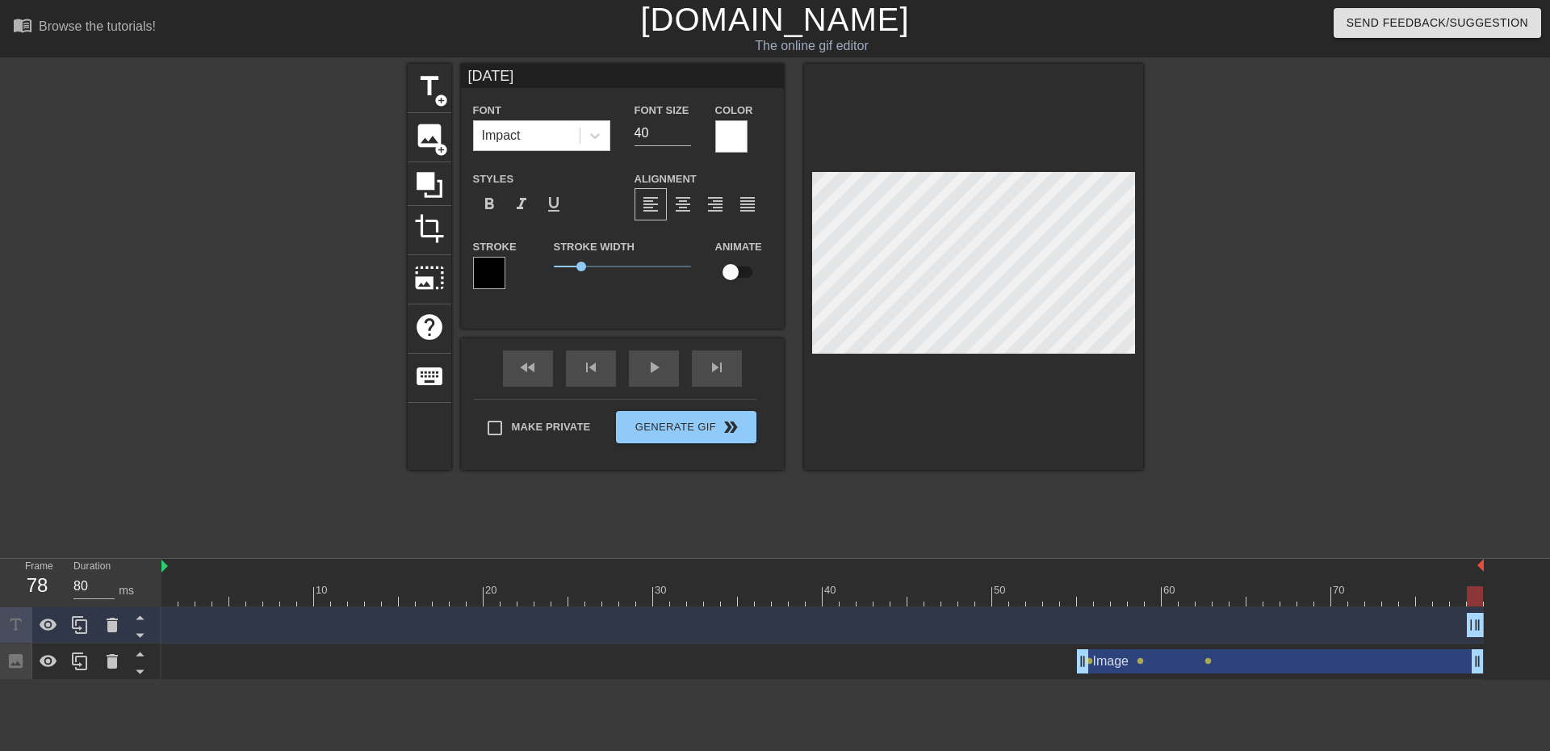
click at [975, 621] on div "[DATE] drag_handle drag_handle" at bounding box center [822, 625] width 1322 height 24
drag, startPoint x: 1481, startPoint y: 624, endPoint x: 1052, endPoint y: 585, distance: 430.5
click at [1052, 585] on div "10 20 30 40 50 60 70 [DATE] drag_handle drag_handle Image drag_handle drag_hand…" at bounding box center [855, 619] width 1389 height 121
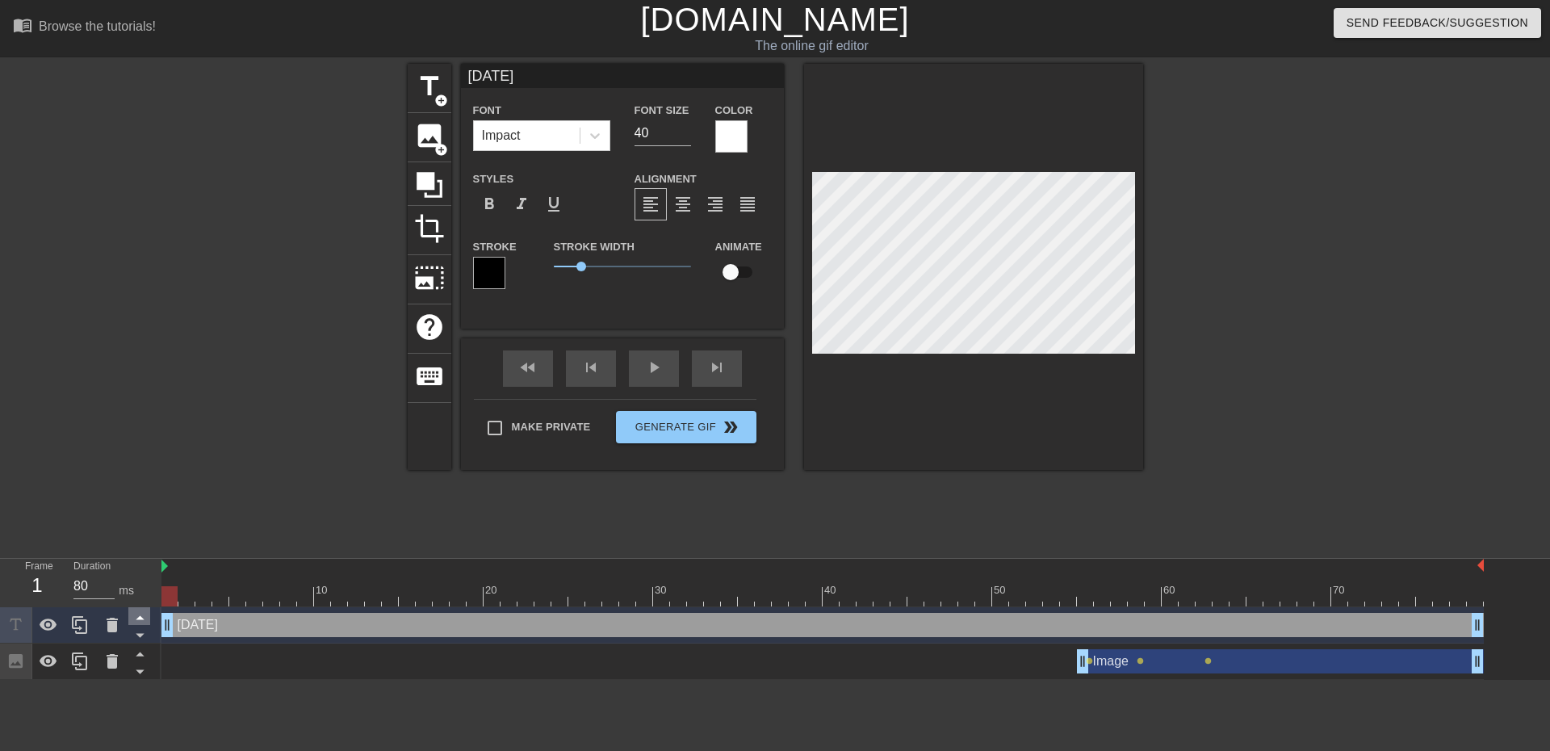
drag, startPoint x: 1469, startPoint y: 620, endPoint x: 140, endPoint y: 616, distance: 1328.9
click at [140, 616] on div "Frame 1 Duration 80 ms 10 20 30 40 50 60 70 [DATE] drag_handle drag_handle Imag…" at bounding box center [775, 619] width 1550 height 121
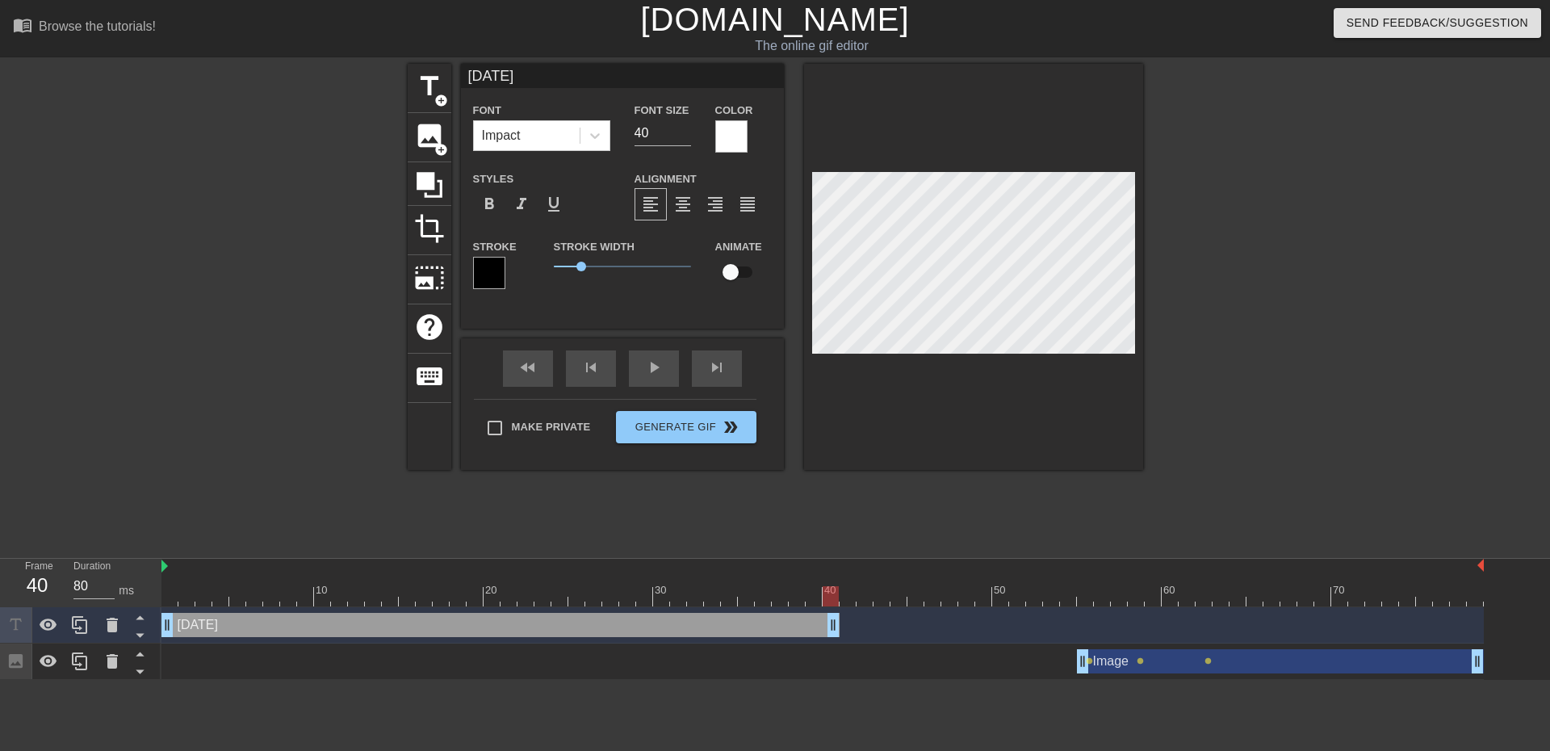
drag, startPoint x: 1477, startPoint y: 626, endPoint x: 833, endPoint y: 625, distance: 644.3
click at [76, 626] on icon at bounding box center [79, 625] width 15 height 18
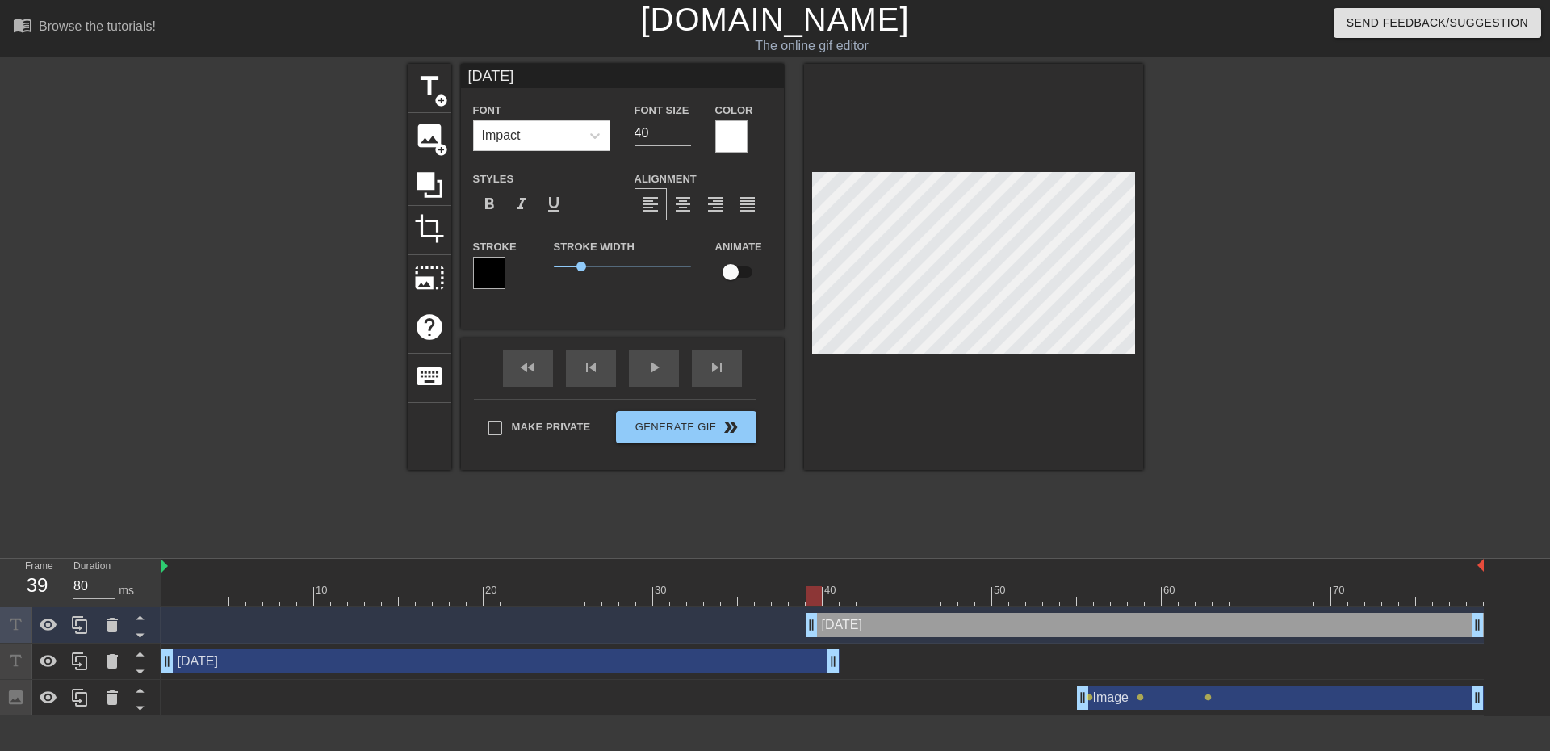
drag, startPoint x: 651, startPoint y: 626, endPoint x: 1665, endPoint y: 633, distance: 1014.0
click at [1537, 633] on html "menu_book Browse the tutorials! [DOMAIN_NAME] The online gif editor Send Feedba…" at bounding box center [775, 358] width 1550 height 716
drag, startPoint x: 813, startPoint y: 624, endPoint x: 1085, endPoint y: 624, distance: 272.1
drag, startPoint x: 578, startPoint y: 78, endPoint x: 254, endPoint y: 56, distance: 324.5
click at [254, 56] on div "menu_book Browse the tutorials! [DOMAIN_NAME] The online gif editor Send Feedba…" at bounding box center [775, 358] width 1550 height 716
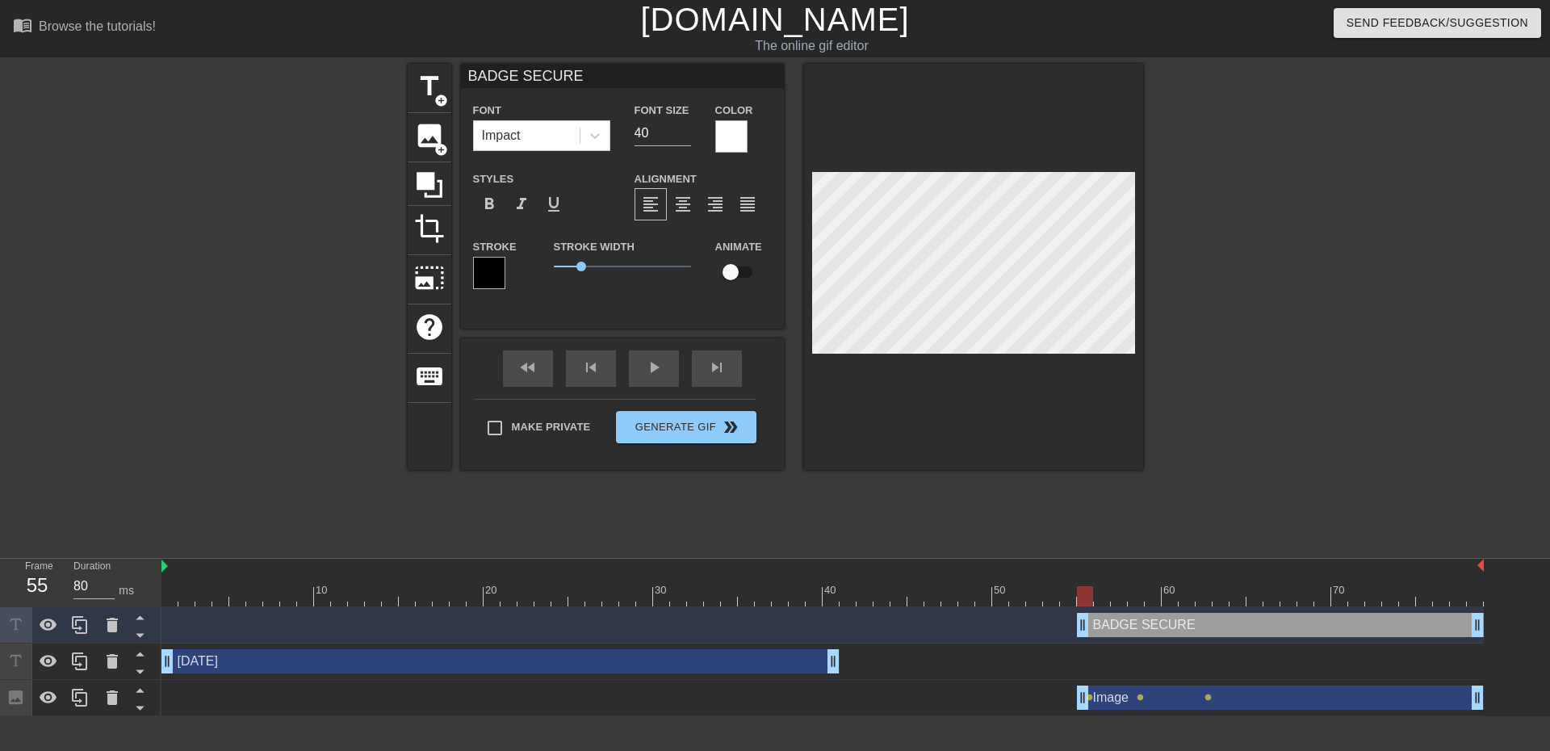
type input "BADGE SECURED"
click at [1312, 350] on div at bounding box center [1284, 306] width 242 height 484
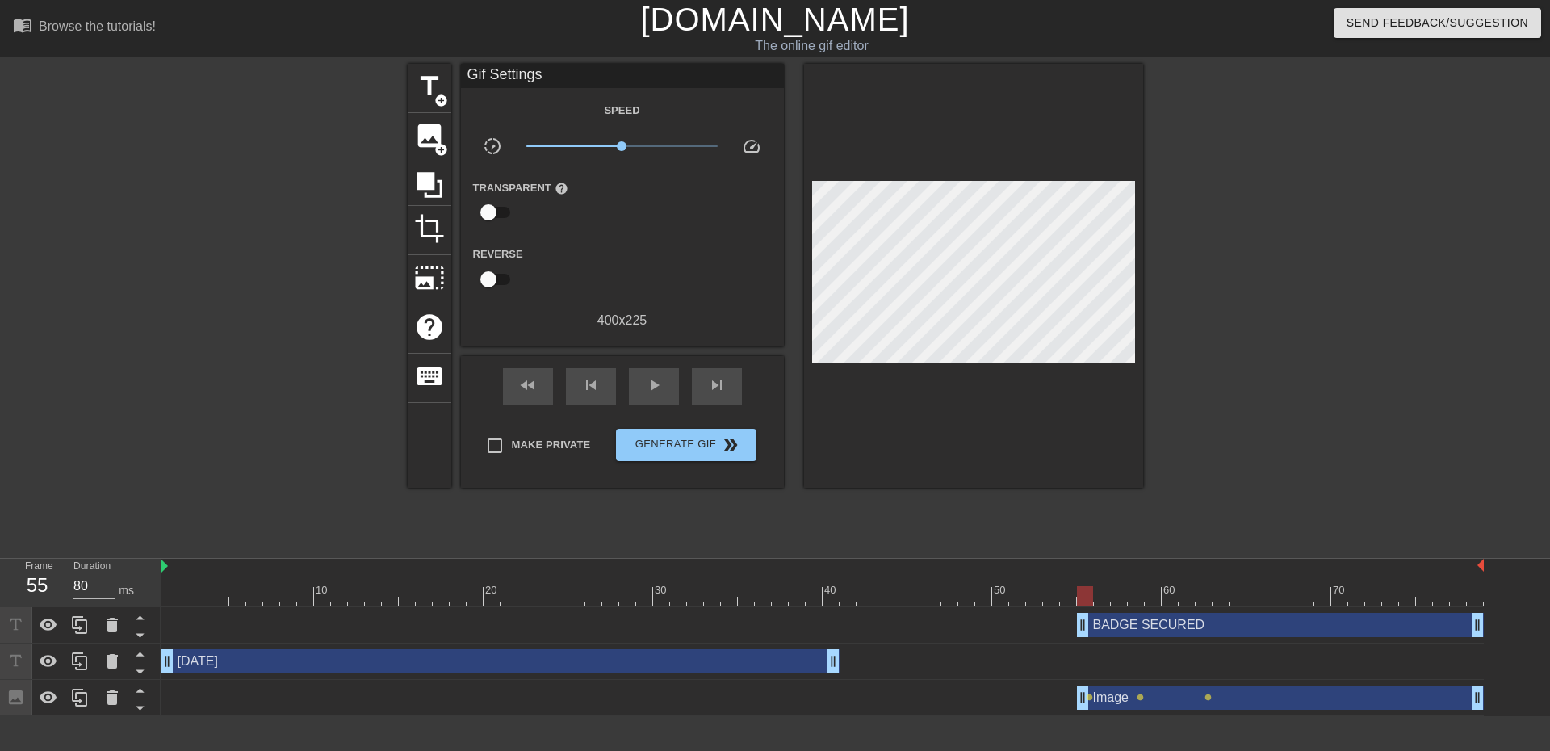
click at [1238, 622] on div "BADGE SECURED drag_handle drag_handle" at bounding box center [1280, 625] width 407 height 24
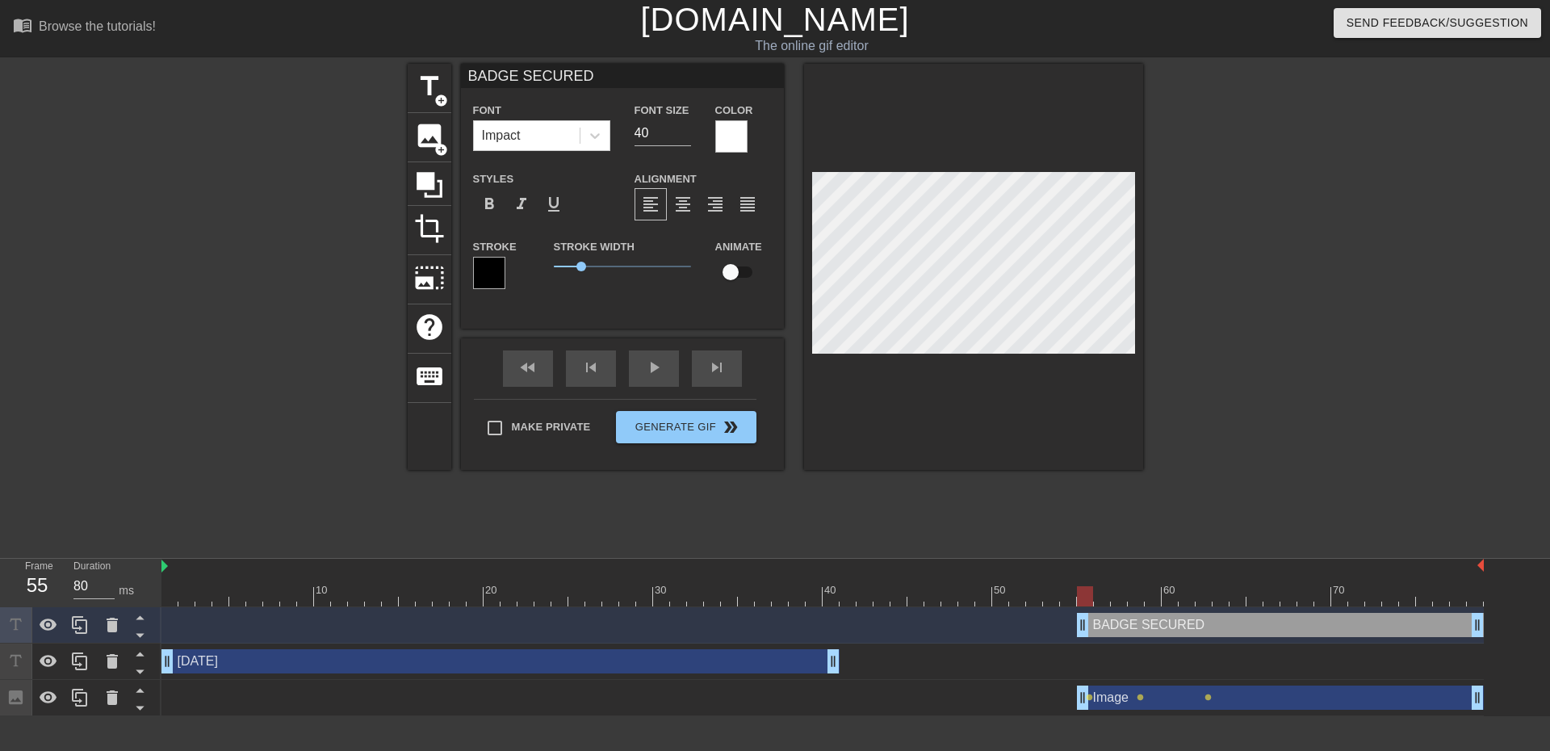
click at [593, 78] on input "BADGE SECURED" at bounding box center [622, 76] width 323 height 24
type input "BADGE SECURED!!!"
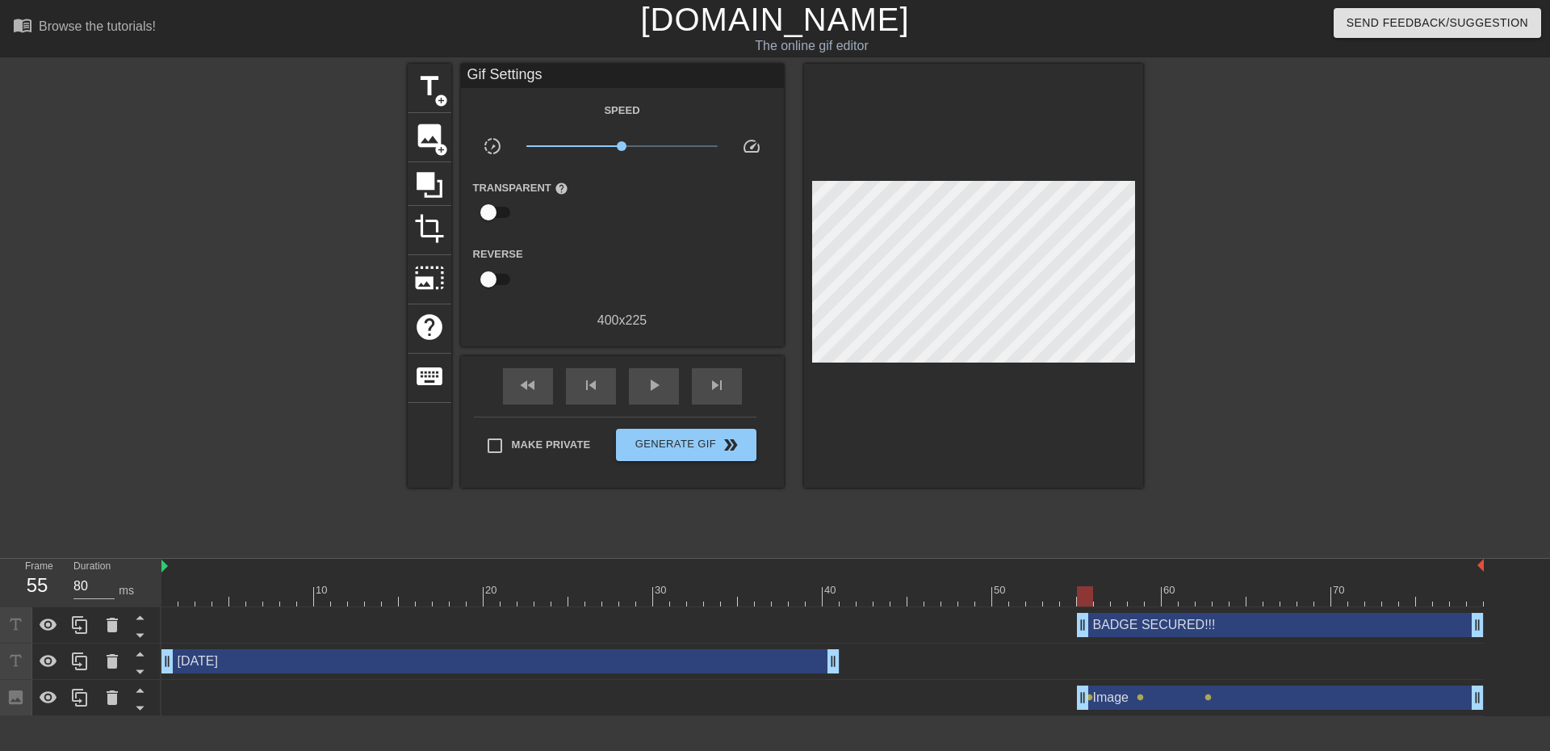
click at [1444, 254] on div "title add_circle image add_circle crop photo_size_select_large help keyboard Gi…" at bounding box center [775, 306] width 1550 height 484
click at [644, 382] on span "play_arrow" at bounding box center [653, 384] width 19 height 19
click at [658, 453] on button "Generate Gif double_arrow" at bounding box center [686, 445] width 140 height 32
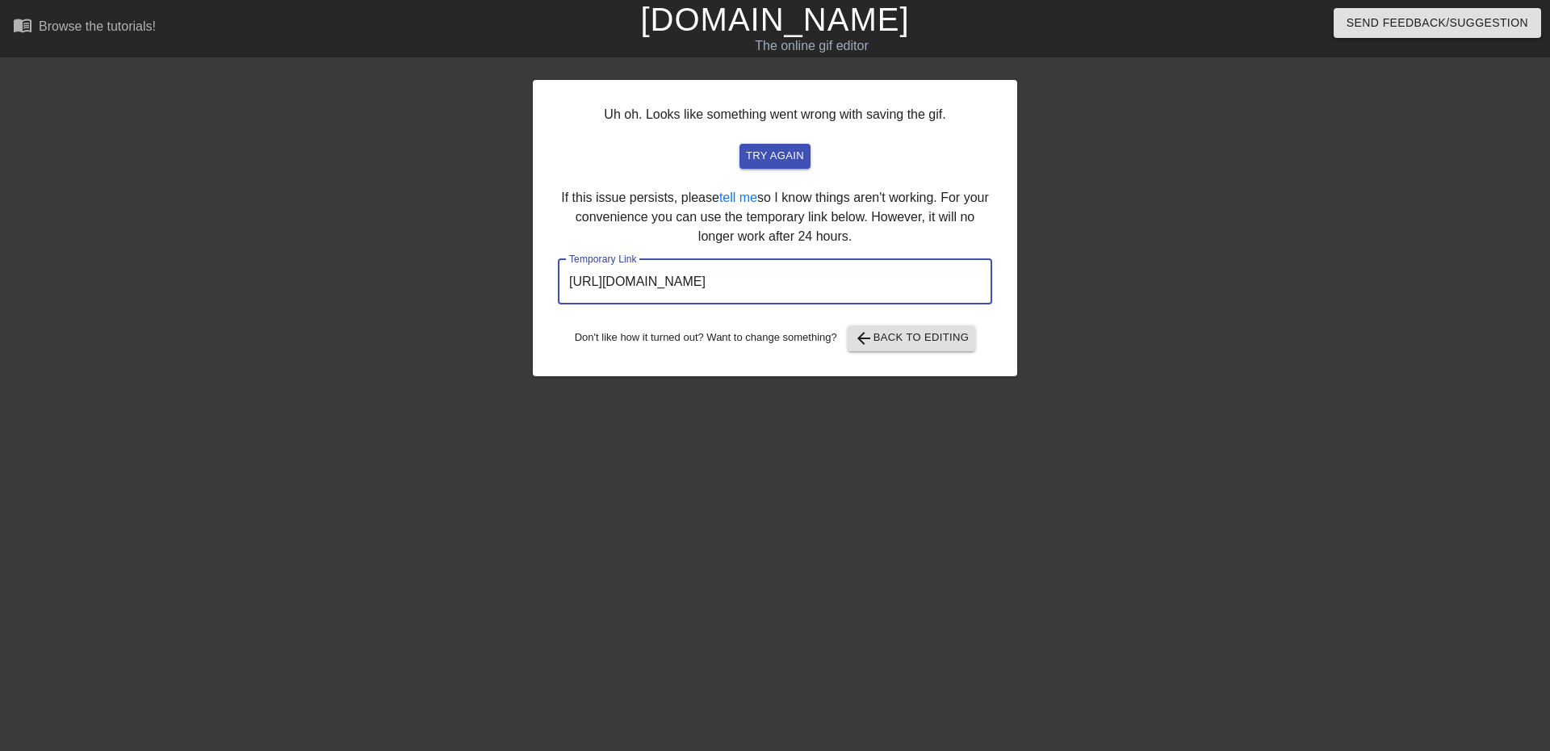
drag, startPoint x: 947, startPoint y: 289, endPoint x: 399, endPoint y: 247, distance: 549.8
click at [399, 247] on div "Uh oh. Looks like something went wrong with saving the gif. try again If this i…" at bounding box center [775, 306] width 1550 height 484
